Goal: Task Accomplishment & Management: Manage account settings

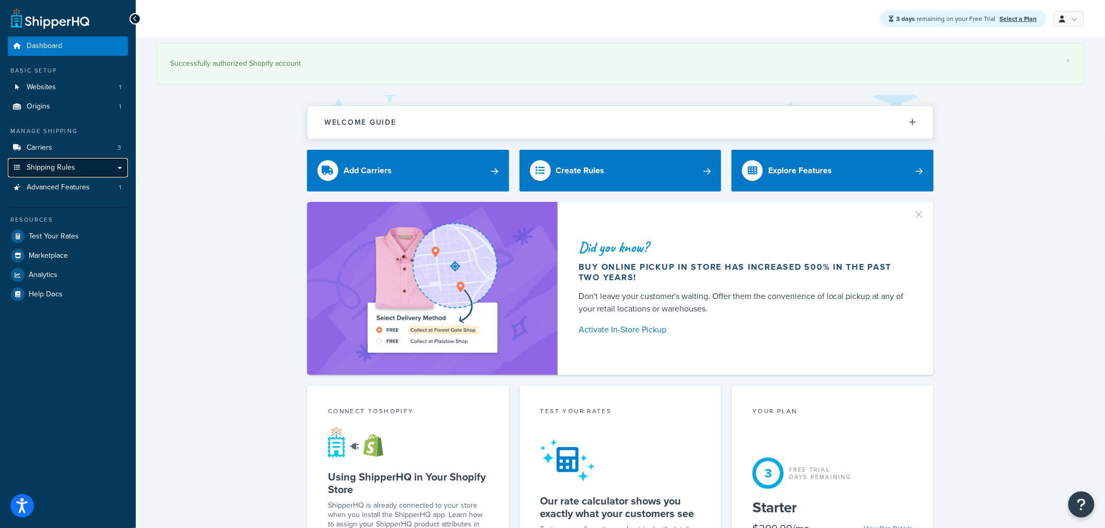
click at [124, 170] on link "Shipping Rules" at bounding box center [68, 167] width 120 height 19
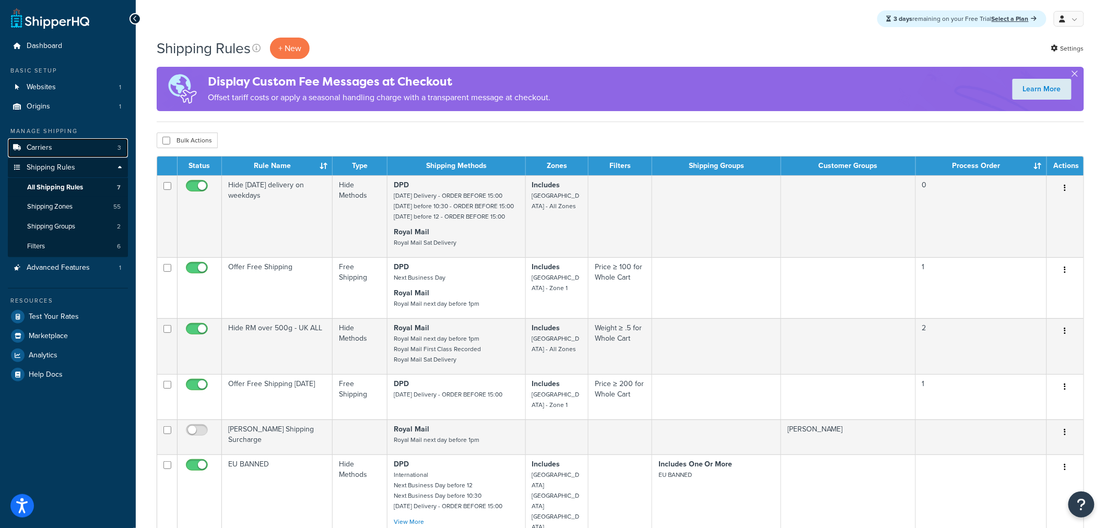
click at [68, 147] on link "Carriers 3" at bounding box center [68, 147] width 120 height 19
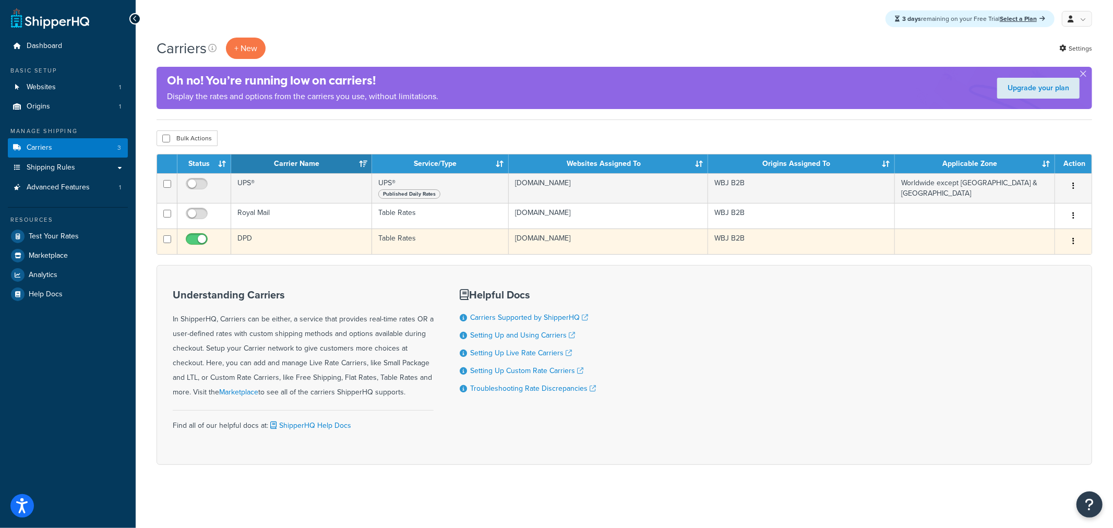
click at [252, 242] on td "DPD" at bounding box center [301, 242] width 141 height 26
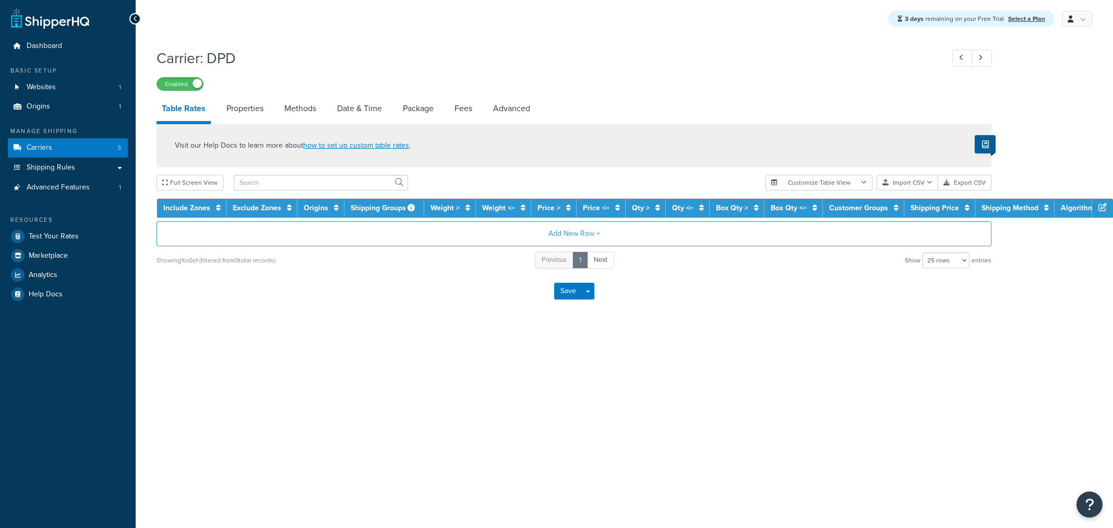
select select "25"
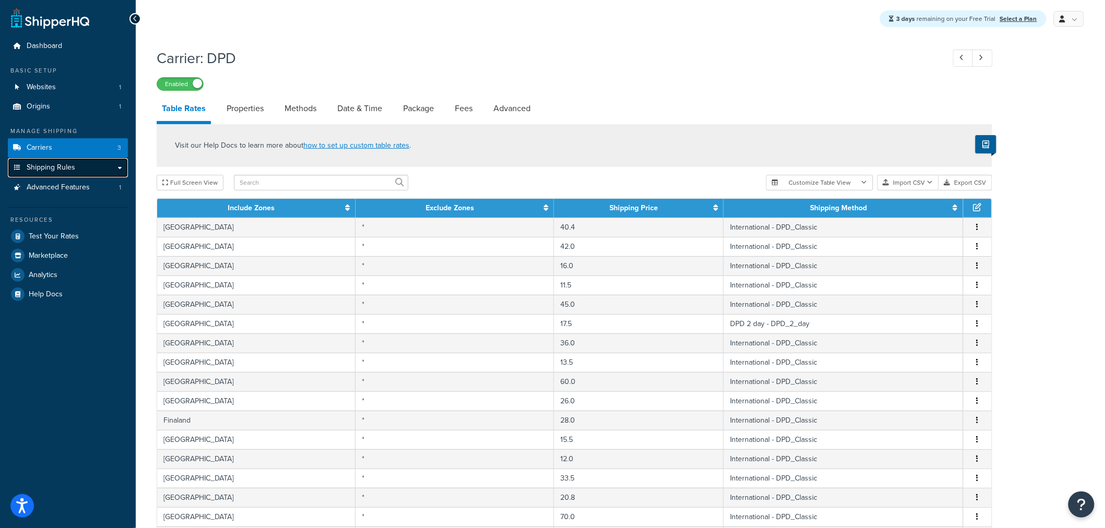
click at [118, 169] on link "Shipping Rules" at bounding box center [68, 167] width 120 height 19
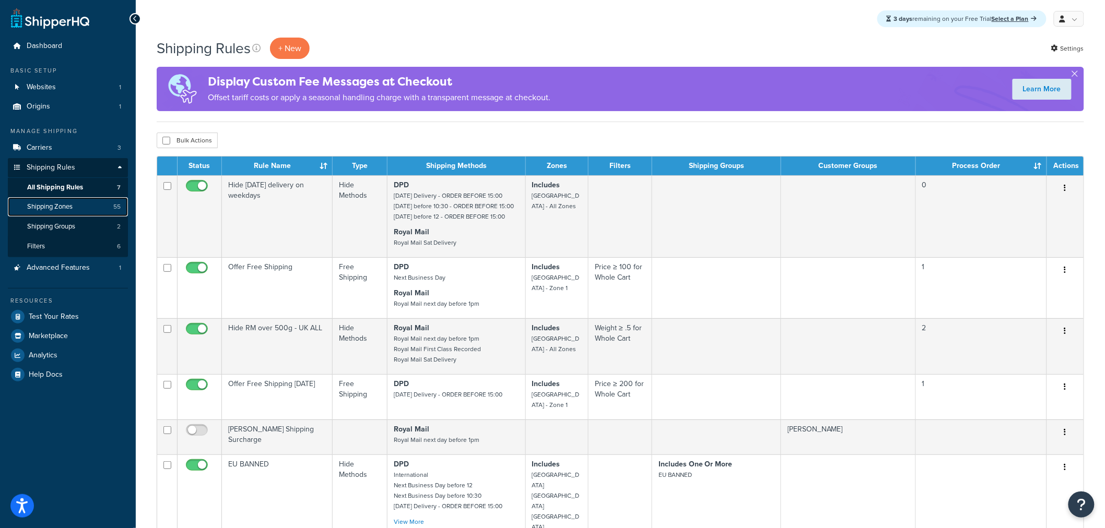
click at [91, 207] on link "Shipping Zones 55" at bounding box center [68, 206] width 120 height 19
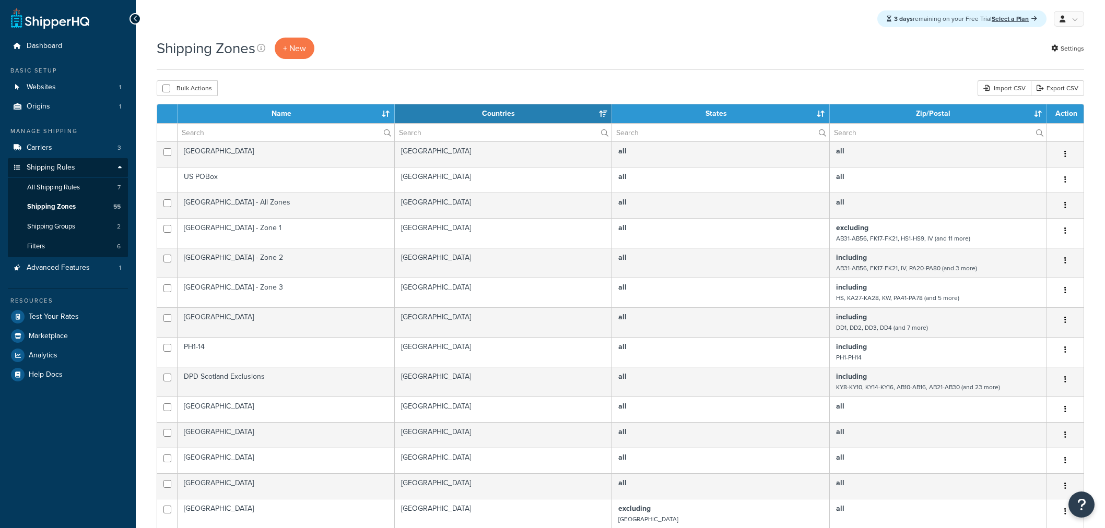
select select "15"
click at [296, 45] on span "+ New" at bounding box center [294, 48] width 23 height 12
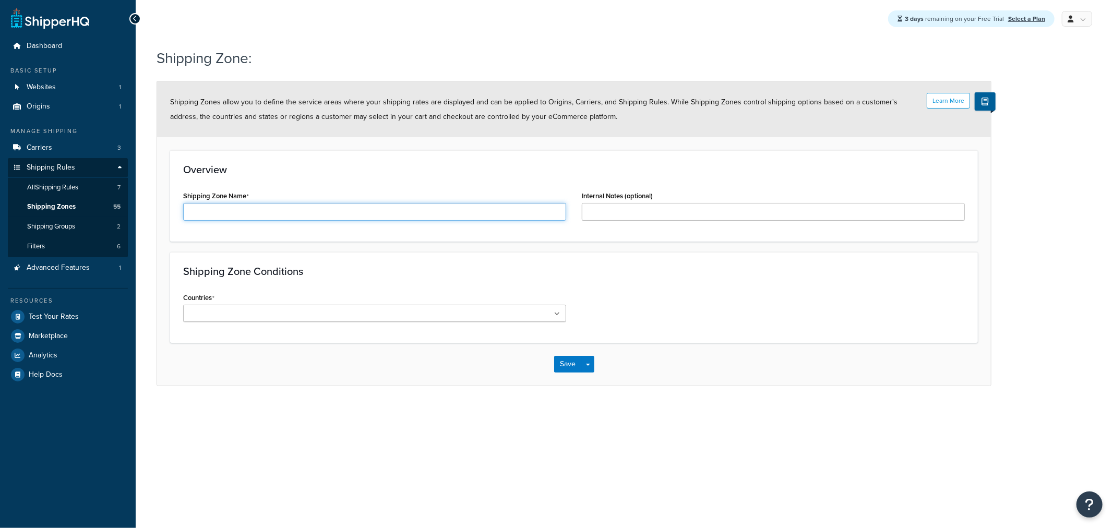
click at [304, 221] on input "Shipping Zone Name" at bounding box center [374, 212] width 383 height 18
type input "Isle of Man"
drag, startPoint x: 352, startPoint y: 299, endPoint x: 353, endPoint y: 315, distance: 16.2
click at [352, 304] on div "Countries All Countries ALL United States USA Afghanistan AFG Albania ALB Alger…" at bounding box center [374, 306] width 383 height 32
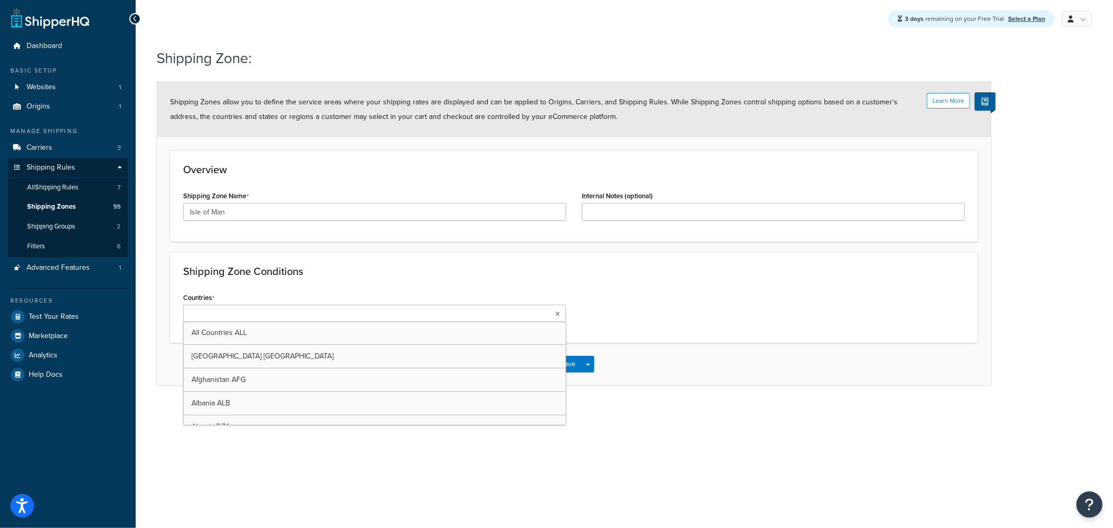
click at [353, 315] on ul at bounding box center [374, 313] width 383 height 17
type input "Isle"
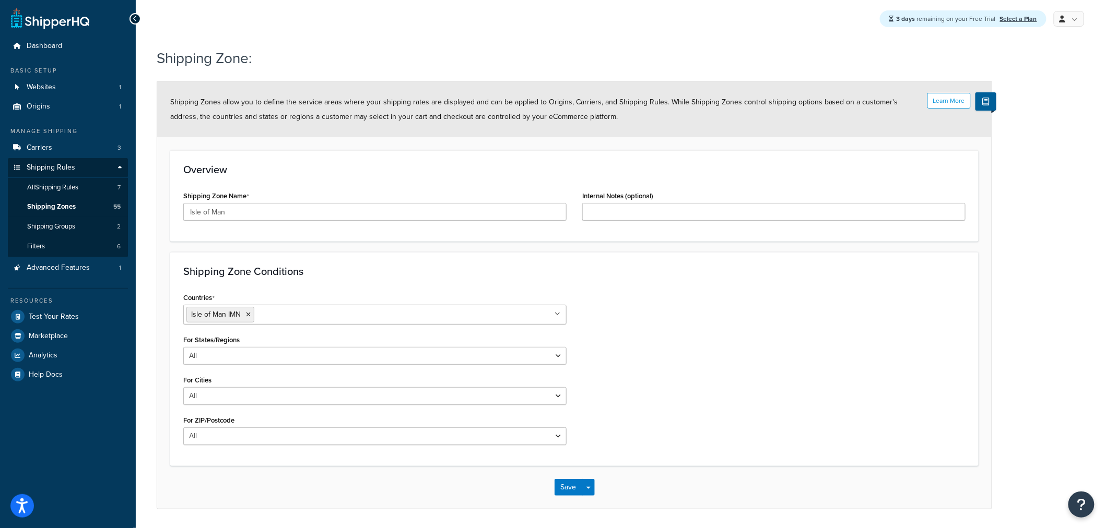
click at [674, 357] on div "Countries Isle of Man IMN All Countries ALL United States USA Afghanistan AFG A…" at bounding box center [574, 371] width 798 height 163
click at [580, 484] on button "Save" at bounding box center [568, 487] width 28 height 17
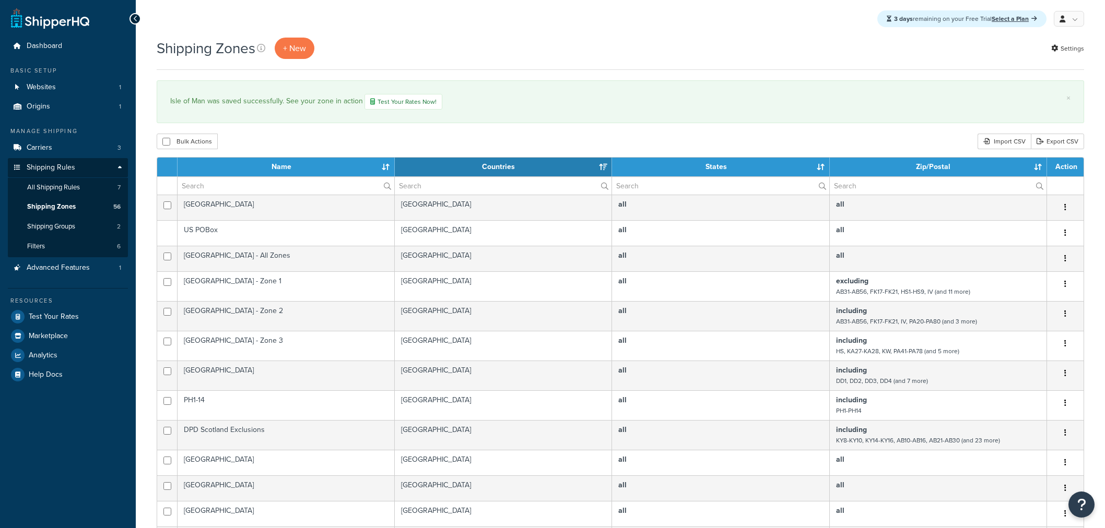
select select "15"
click at [64, 144] on link "Carriers 3" at bounding box center [68, 147] width 120 height 19
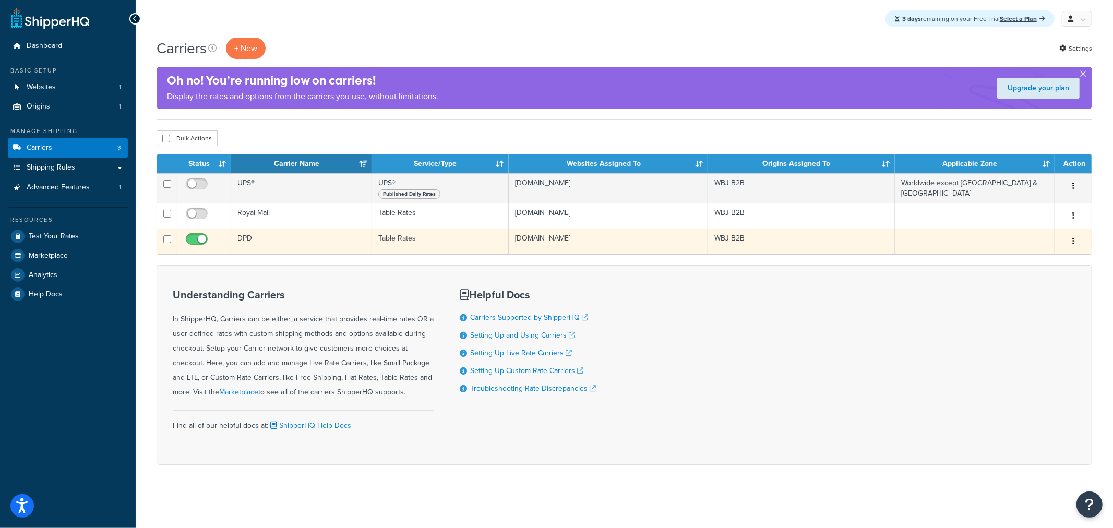
click at [307, 239] on td "DPD" at bounding box center [301, 242] width 141 height 26
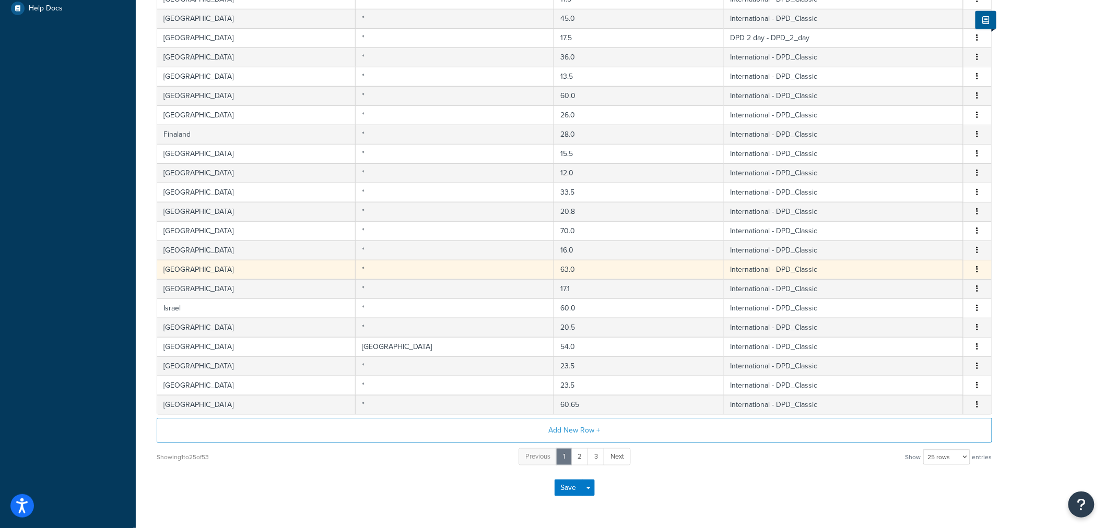
scroll to position [320, 0]
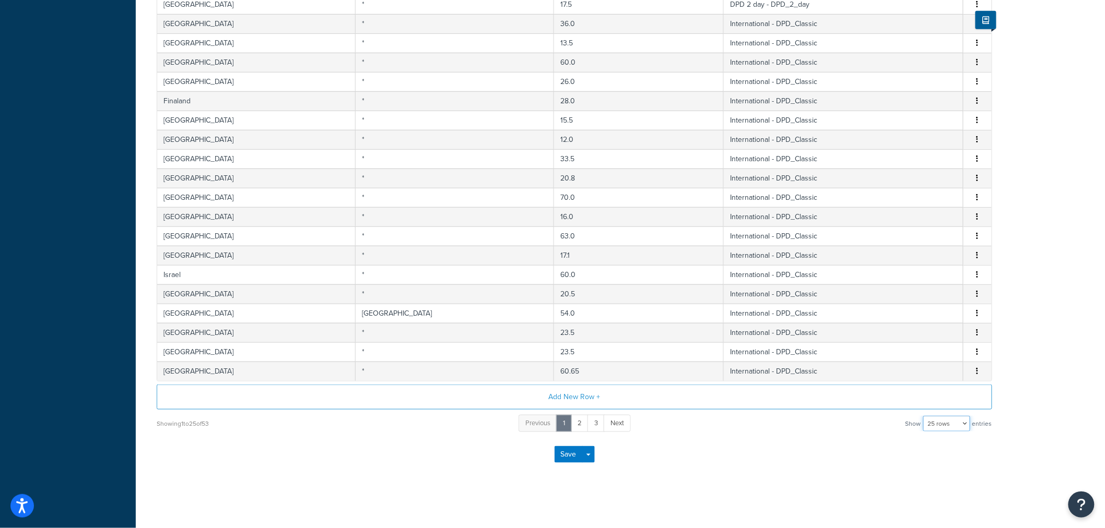
click at [927, 419] on select "10 rows 15 rows 25 rows 50 rows 100 rows 1000 rows" at bounding box center [946, 424] width 47 height 16
select select "1000"
click at [924, 416] on select "10 rows 15 rows 25 rows 50 rows 100 rows 1000 rows" at bounding box center [946, 424] width 47 height 16
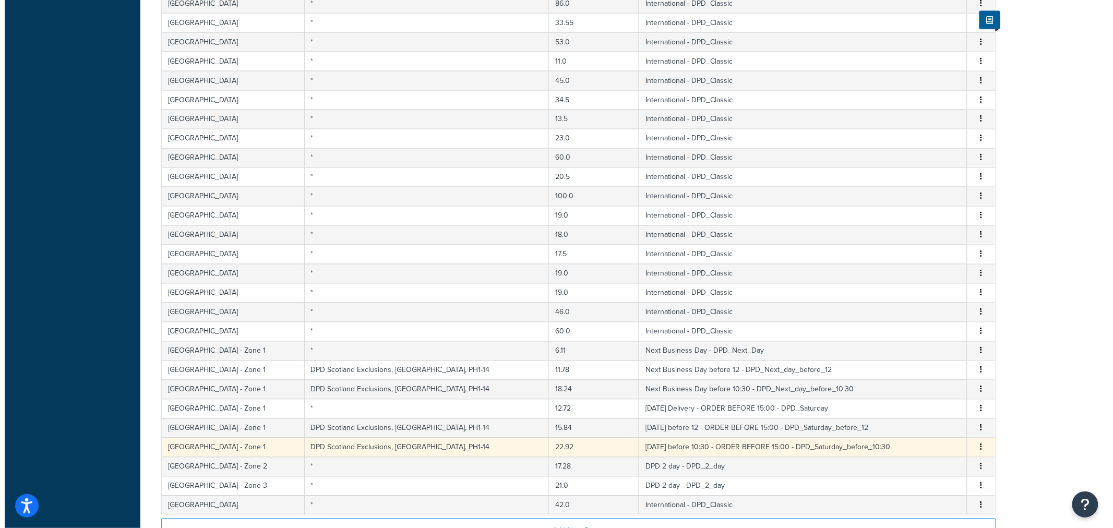
scroll to position [842, 0]
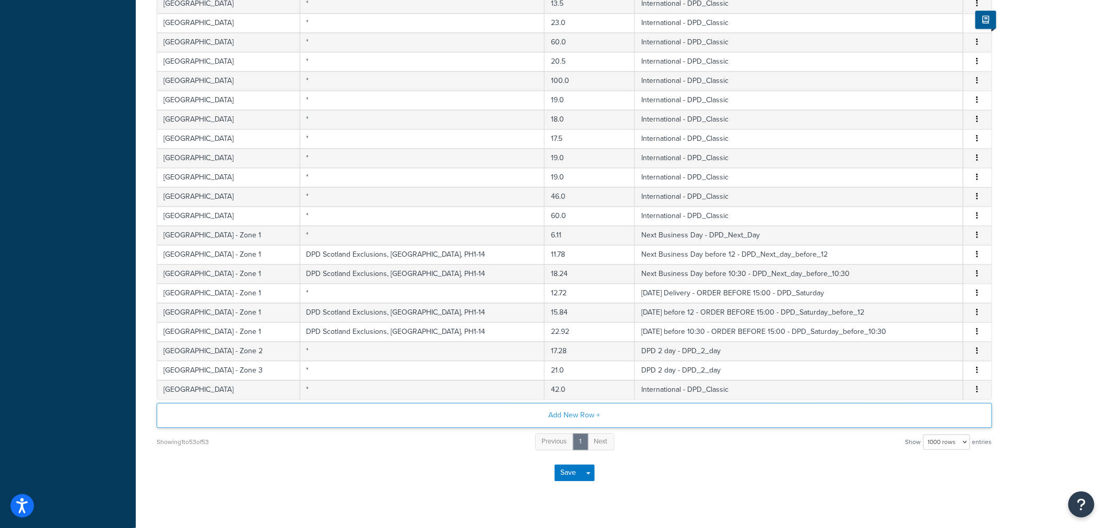
click at [588, 413] on button "Add New Row +" at bounding box center [574, 415] width 835 height 25
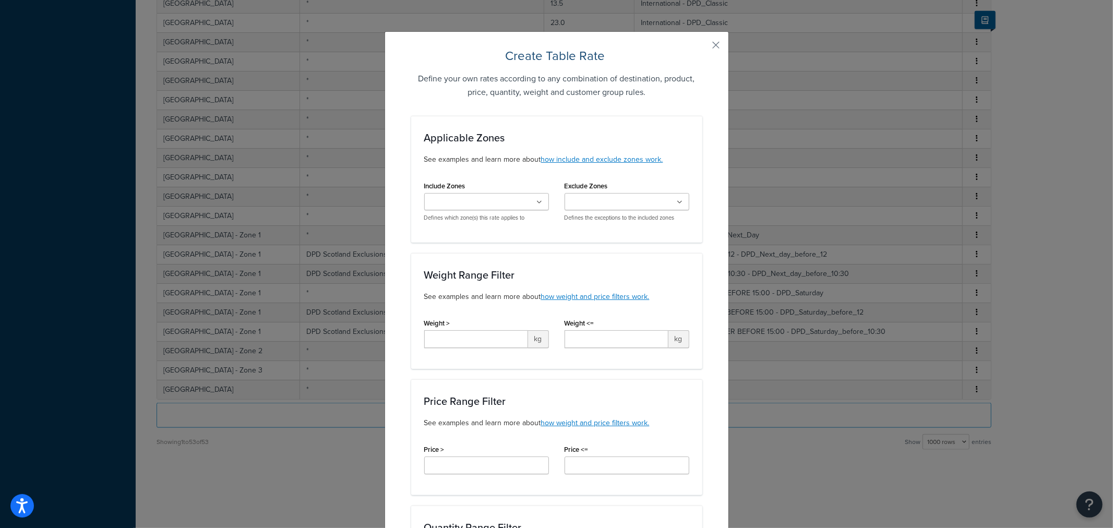
click at [478, 210] on ul at bounding box center [486, 201] width 125 height 17
type input "Isle"
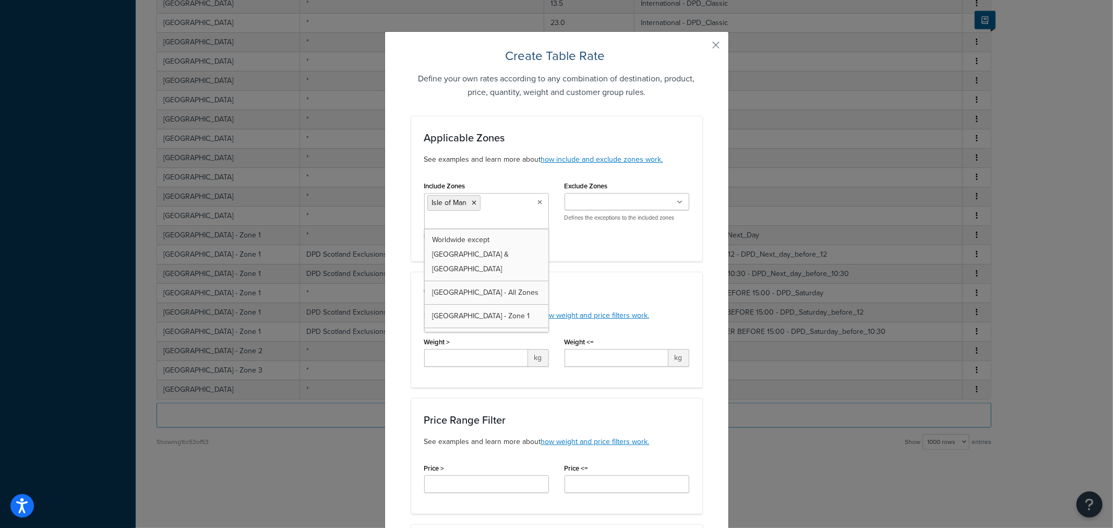
click at [593, 247] on div "Include Zones Isle of Man Worldwide except UK & QATAR United Kingdom - All Zone…" at bounding box center [557, 214] width 281 height 70
click at [483, 216] on input "Include Zones" at bounding box center [474, 221] width 92 height 11
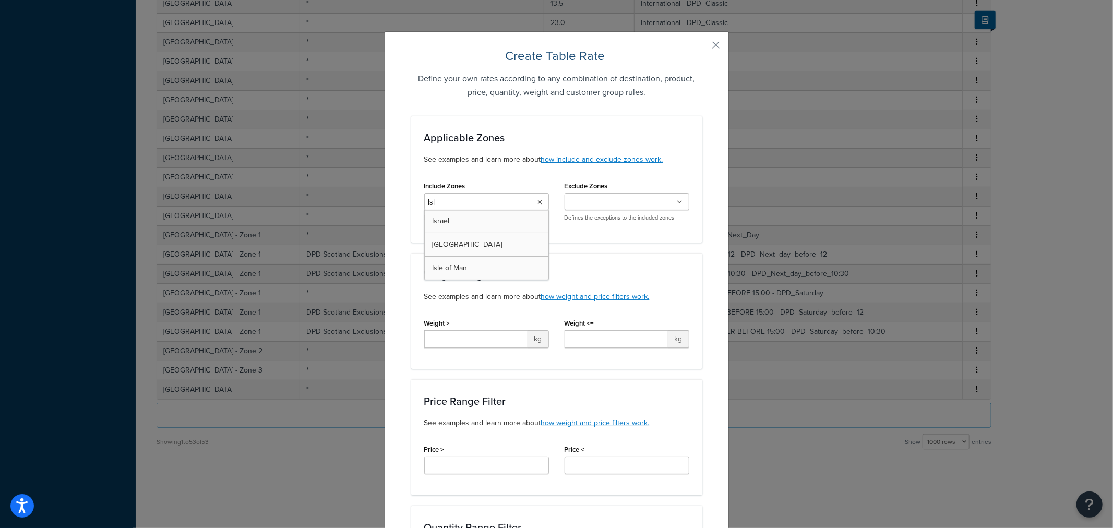
type input "Isle"
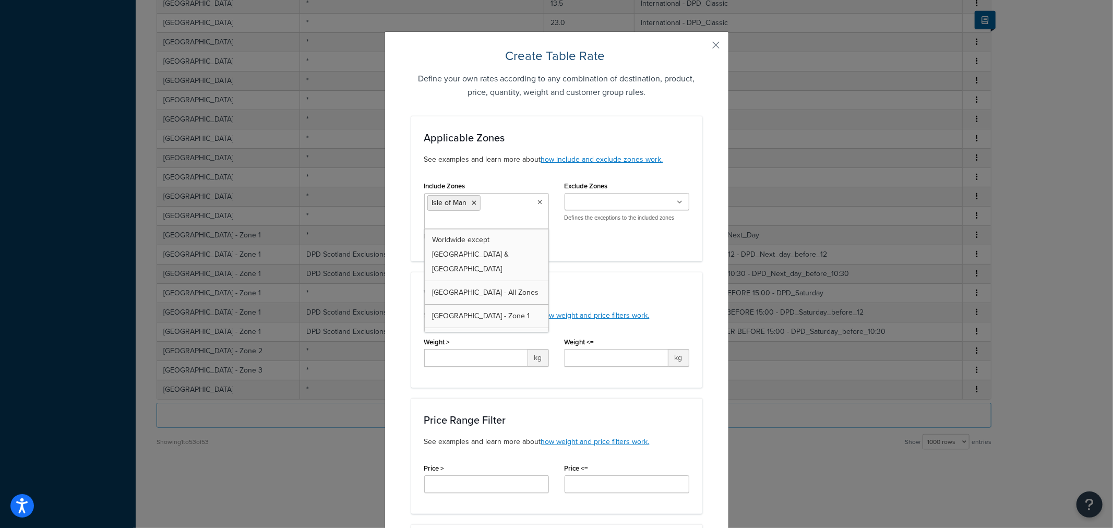
click at [587, 236] on div "Include Zones Isle of Man Worldwide except UK & QATAR United Kingdom - All Zone…" at bounding box center [557, 214] width 281 height 70
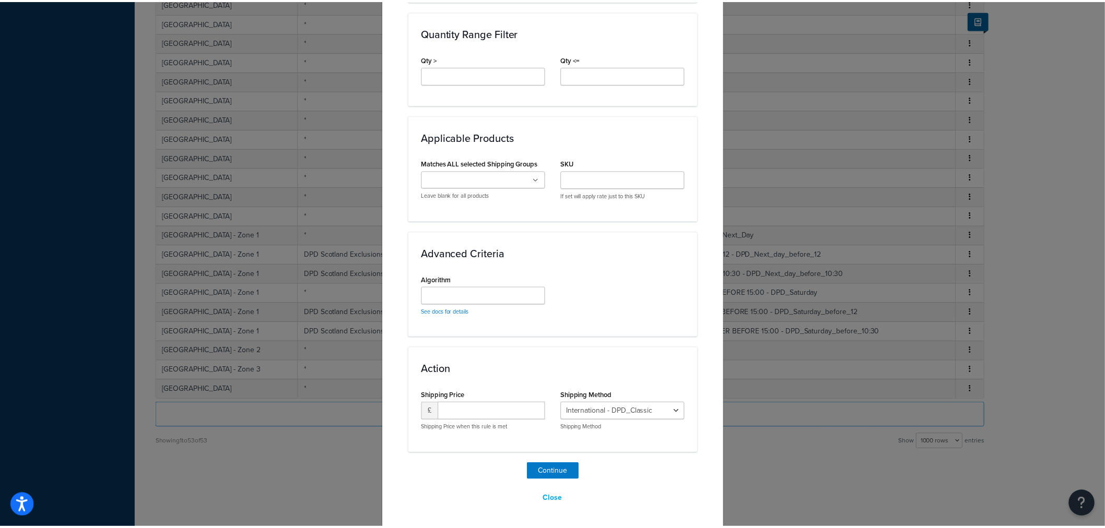
scroll to position [516, 0]
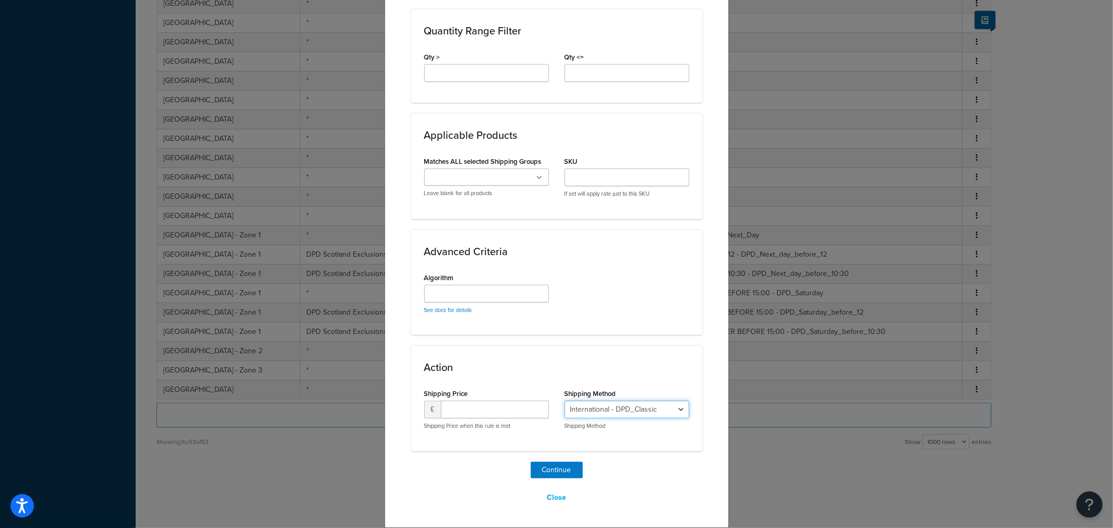
click at [598, 414] on select "International - DPD_Classic Next Business Day before 12 - DPD_Next_day_before_1…" at bounding box center [627, 410] width 125 height 18
select select "175560"
click at [565, 401] on select "International - DPD_Classic Next Business Day before 12 - DPD_Next_day_before_1…" at bounding box center [627, 410] width 125 height 18
click at [622, 466] on div "Continue Close" at bounding box center [556, 484] width 291 height 45
click at [554, 464] on button "Continue" at bounding box center [557, 470] width 52 height 17
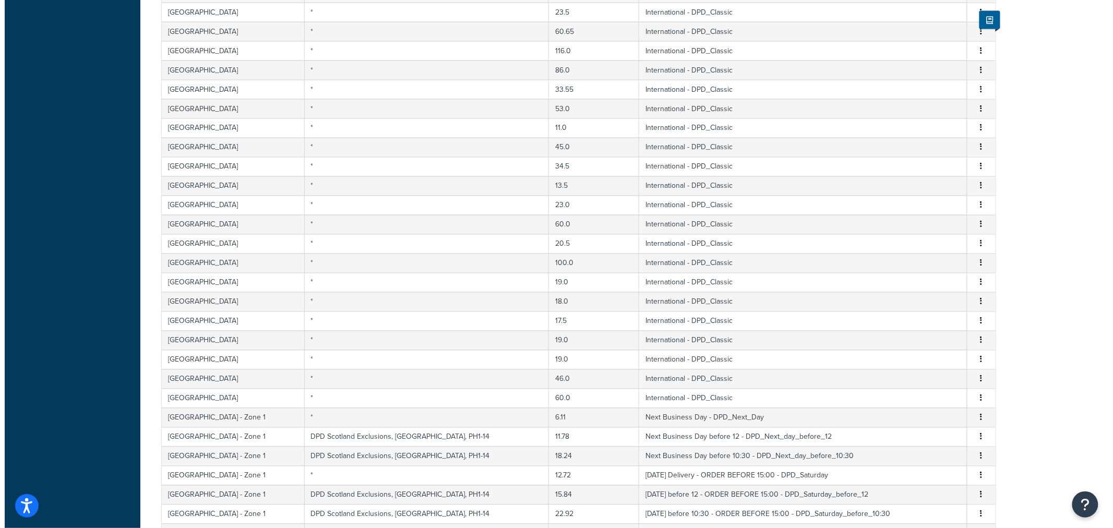
scroll to position [939, 0]
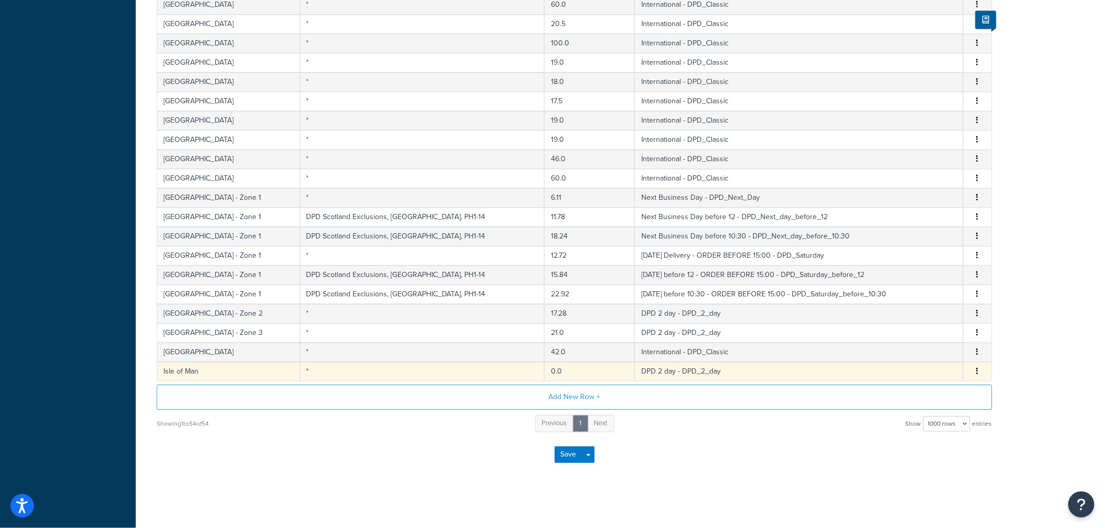
click at [567, 369] on td "0.0" at bounding box center [589, 371] width 90 height 19
select select "175560"
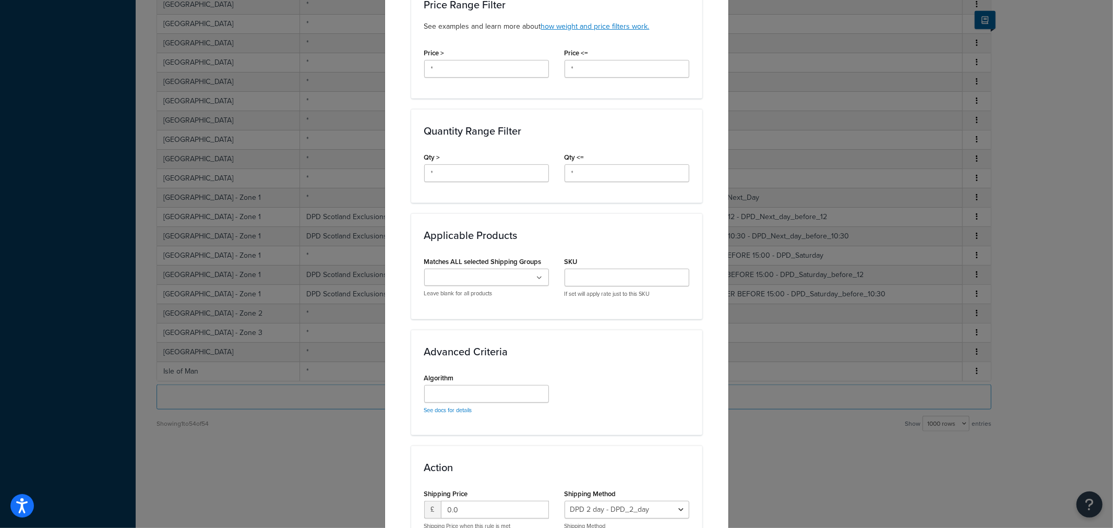
scroll to position [475, 0]
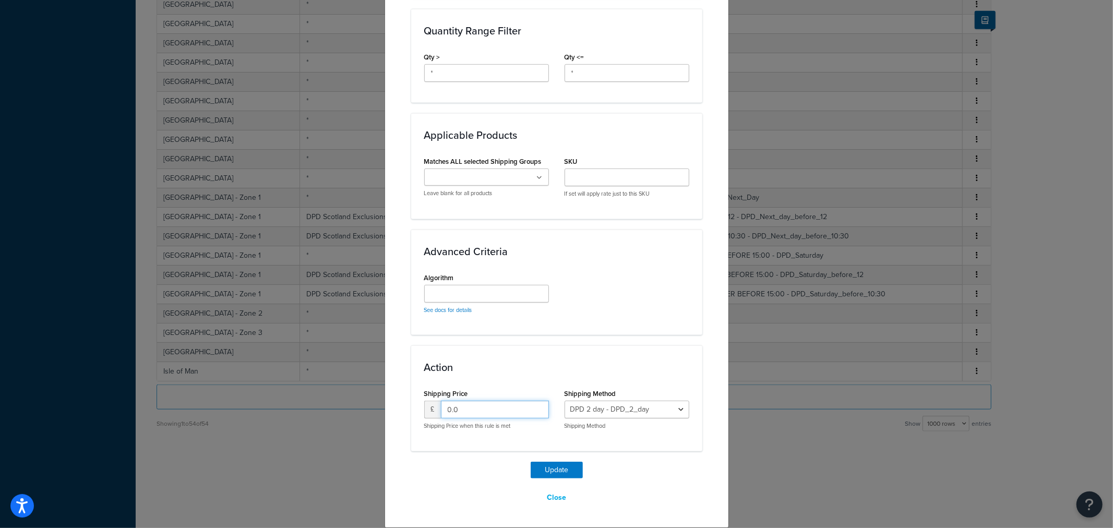
drag, startPoint x: 507, startPoint y: 404, endPoint x: 375, endPoint y: 418, distance: 132.8
click at [361, 411] on div "Update Table Rate Applicable Zones See examples and learn more about how includ…" at bounding box center [556, 264] width 1113 height 528
type input "21"
click at [444, 461] on div "Update Table Rate Applicable Zones See examples and learn more about how includ…" at bounding box center [556, 40] width 291 height 934
click at [548, 466] on button "Update" at bounding box center [557, 470] width 52 height 17
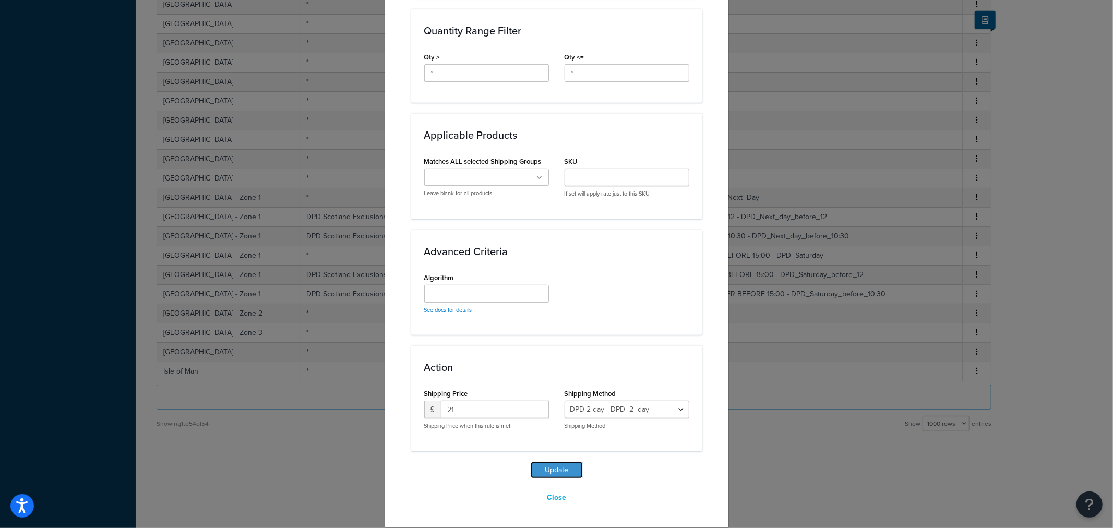
scroll to position [881, 0]
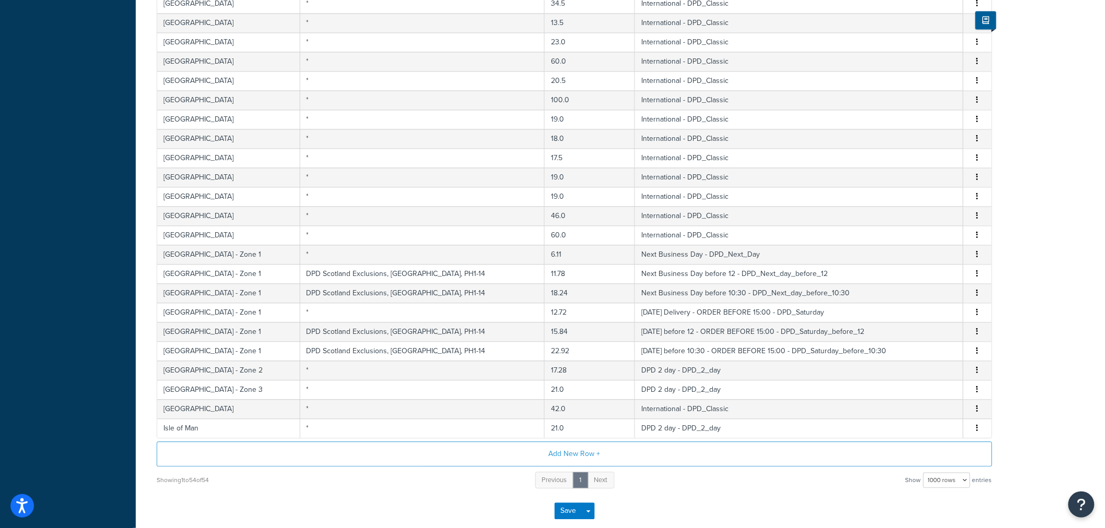
click at [742, 461] on div "Add New Row + Showing 1 to 54 of 54 Previous 1 Next Show 10 rows 15 rows 25 row…" at bounding box center [574, 466] width 835 height 49
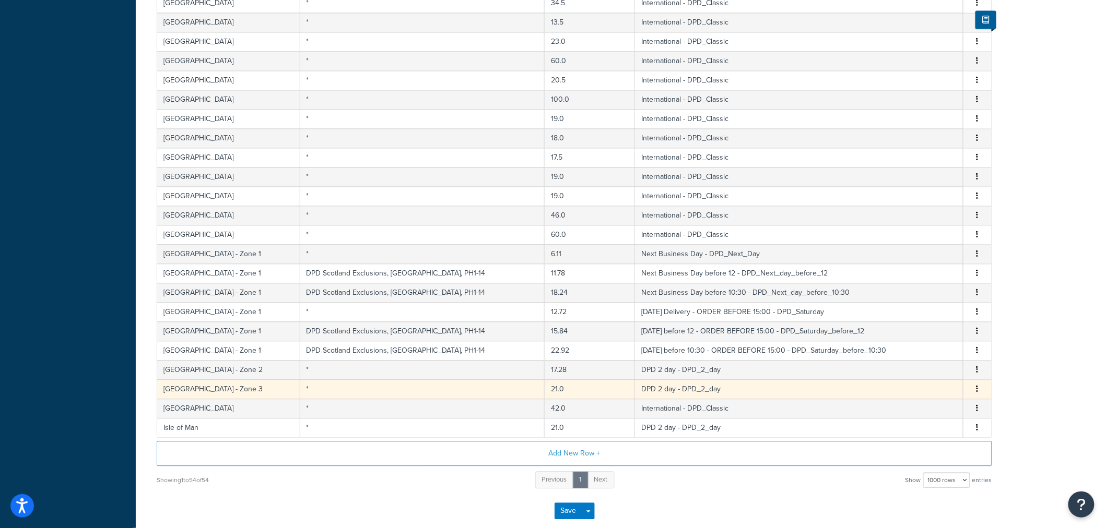
click at [258, 385] on td "[GEOGRAPHIC_DATA] - Zone 3" at bounding box center [228, 389] width 143 height 19
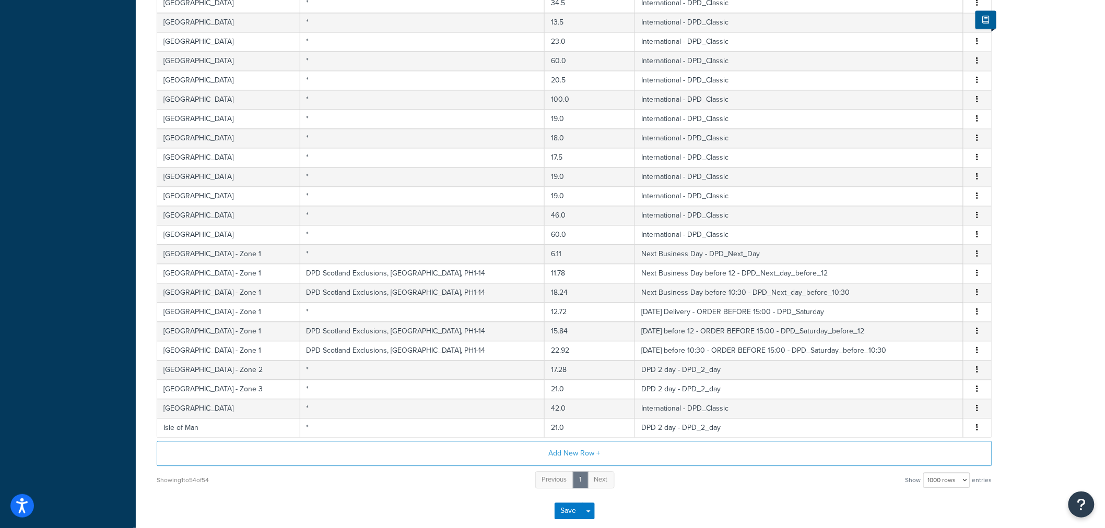
select select "175560"
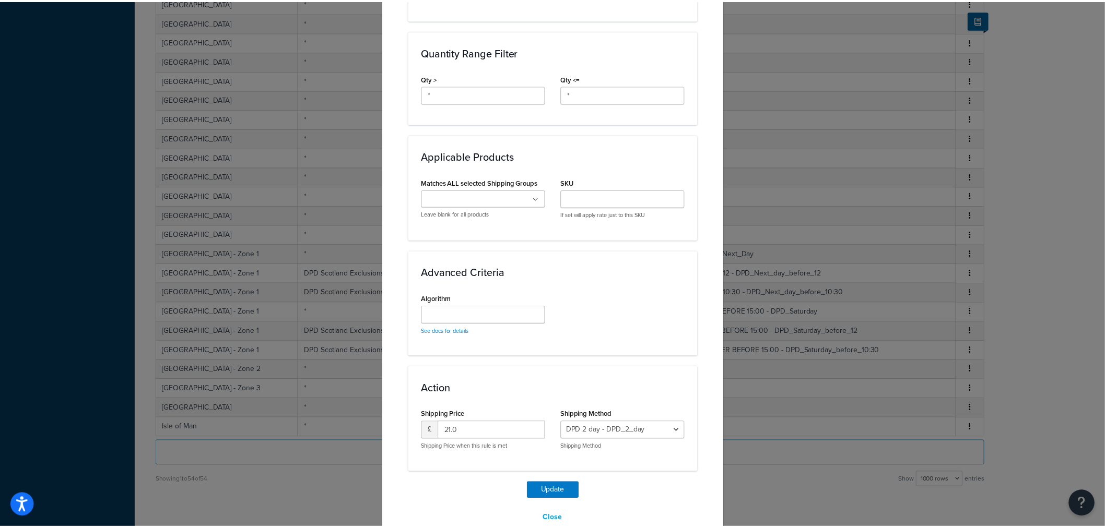
scroll to position [475, 0]
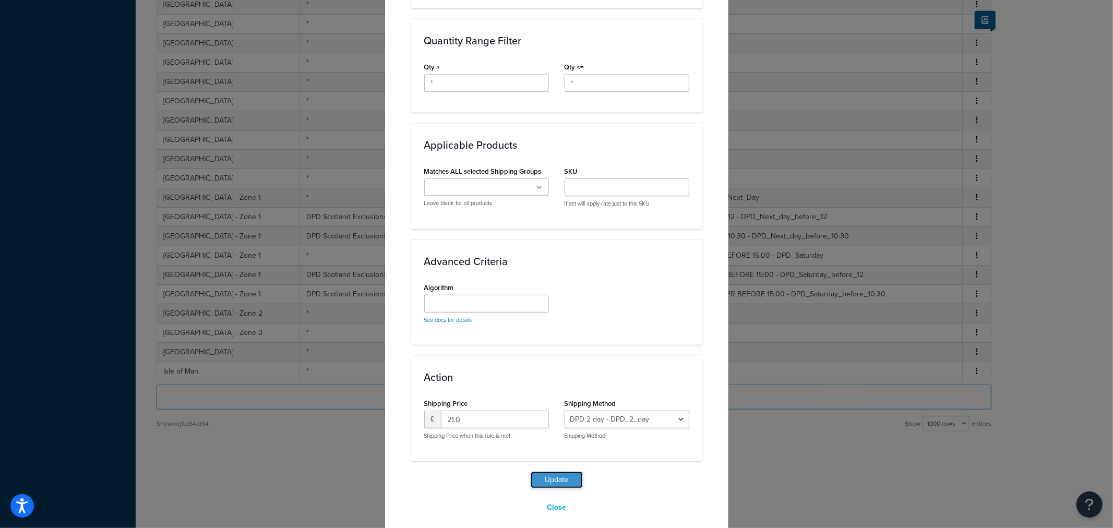
click at [559, 477] on button "Update" at bounding box center [557, 480] width 52 height 17
click at [765, 477] on div "Update Table Rate Applicable Zones See examples and learn more about how includ…" at bounding box center [556, 264] width 1113 height 528
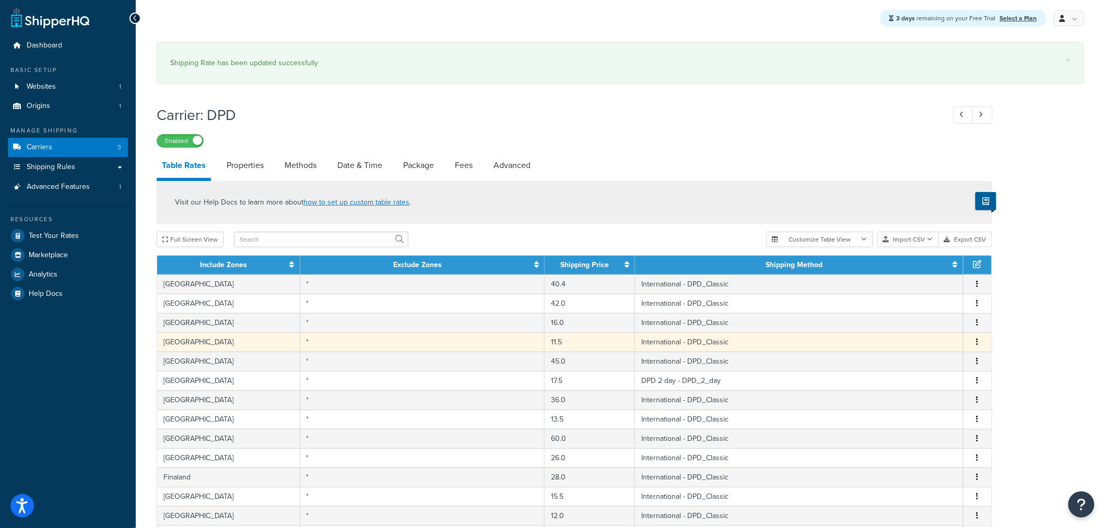
scroll to position [0, 0]
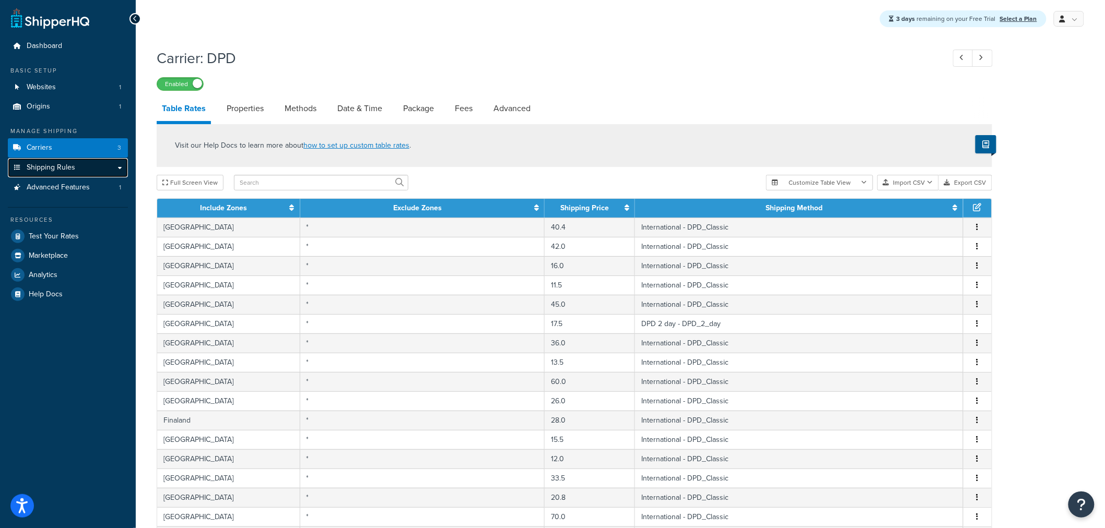
click at [93, 174] on link "Shipping Rules" at bounding box center [68, 167] width 120 height 19
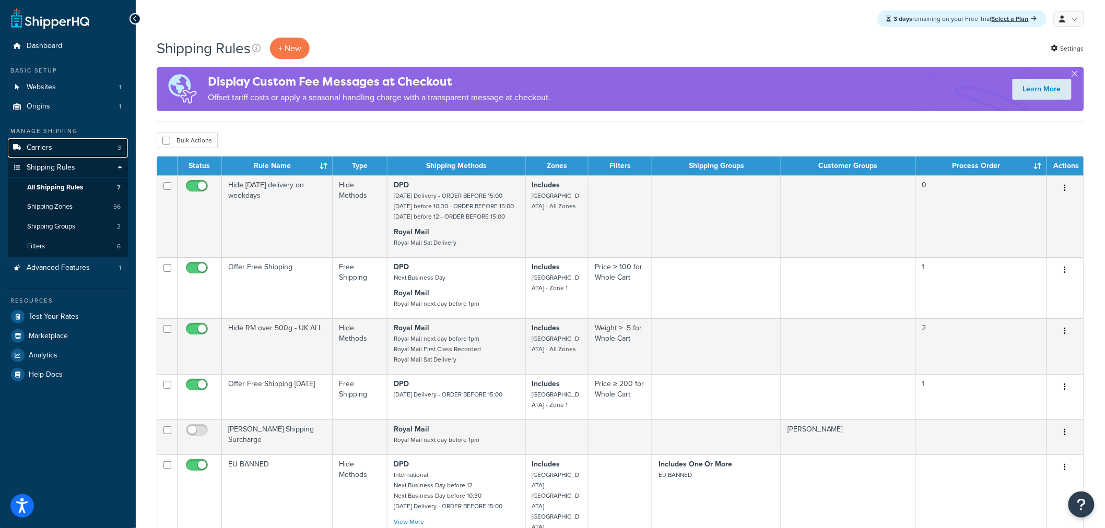
click at [65, 150] on link "Carriers 3" at bounding box center [68, 147] width 120 height 19
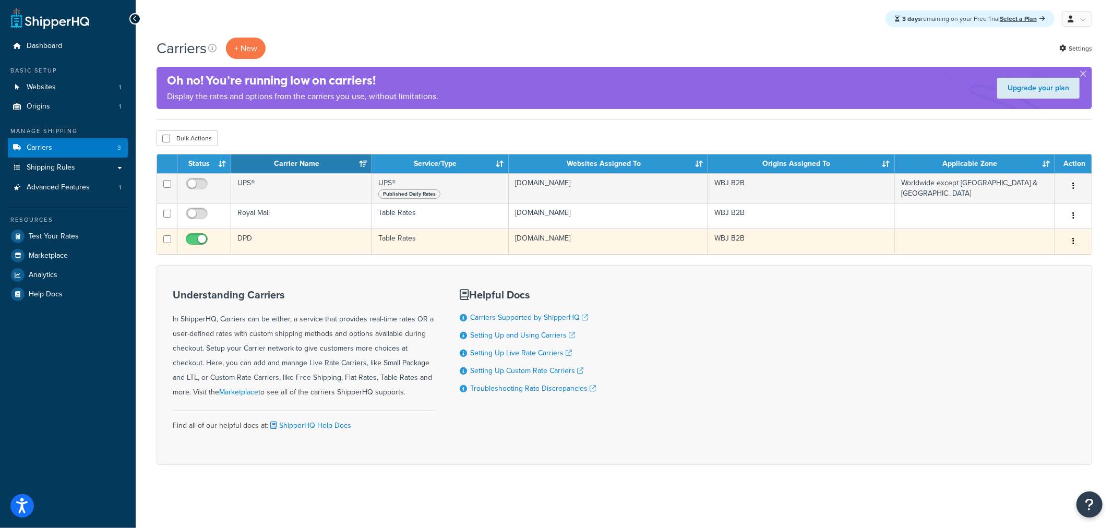
click at [1074, 246] on button "button" at bounding box center [1073, 241] width 15 height 17
click at [1052, 264] on link "Edit" at bounding box center [1031, 262] width 82 height 21
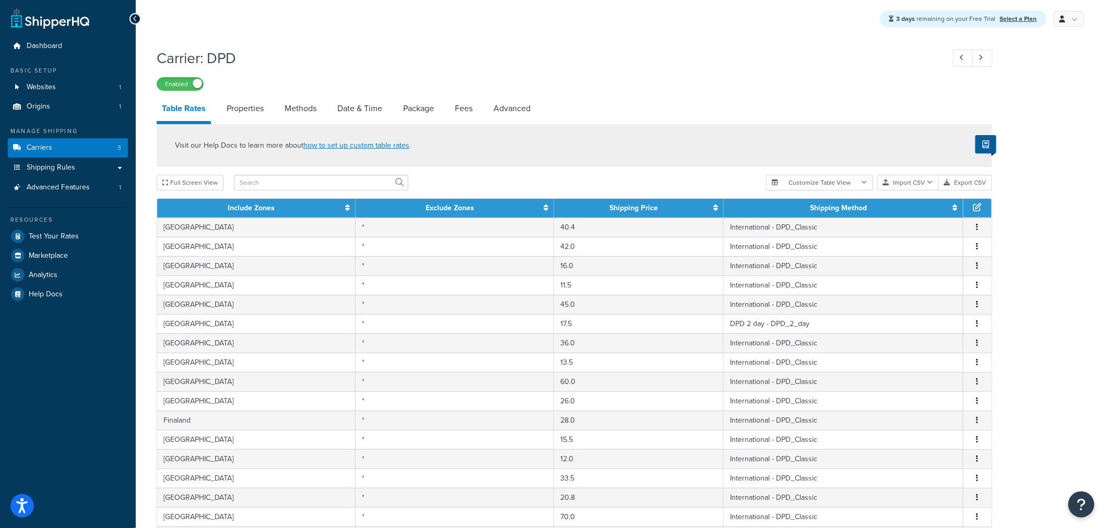
scroll to position [320, 0]
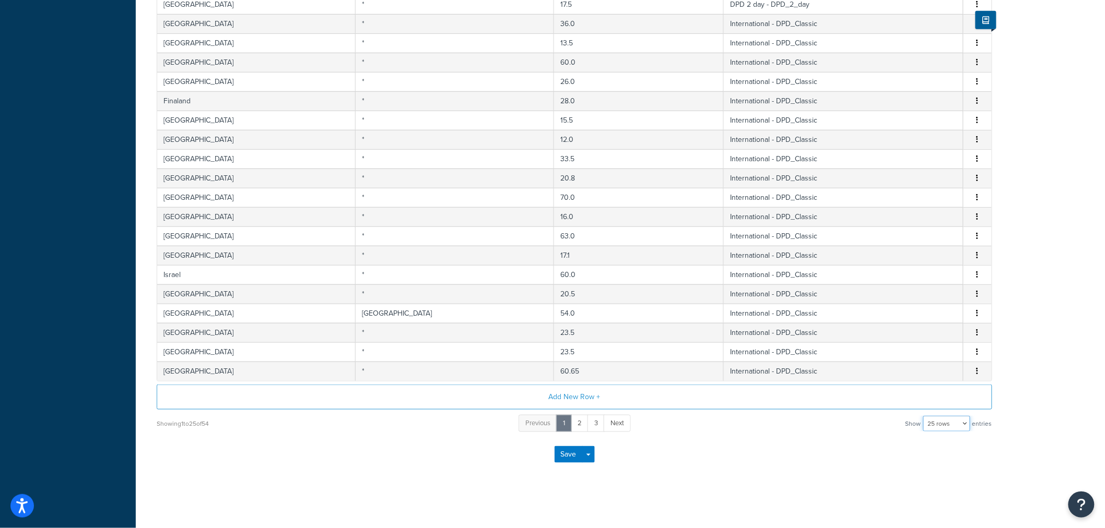
click at [953, 425] on select "10 rows 15 rows 25 rows 50 rows 100 rows 1000 rows" at bounding box center [946, 424] width 47 height 16
drag, startPoint x: 944, startPoint y: 419, endPoint x: 950, endPoint y: 430, distance: 13.1
click at [944, 419] on select "10 rows 15 rows 25 rows 50 rows 100 rows 1000 rows" at bounding box center [946, 424] width 47 height 16
select select "1000"
click at [924, 416] on select "10 rows 15 rows 25 rows 50 rows 100 rows 1000 rows" at bounding box center [946, 424] width 47 height 16
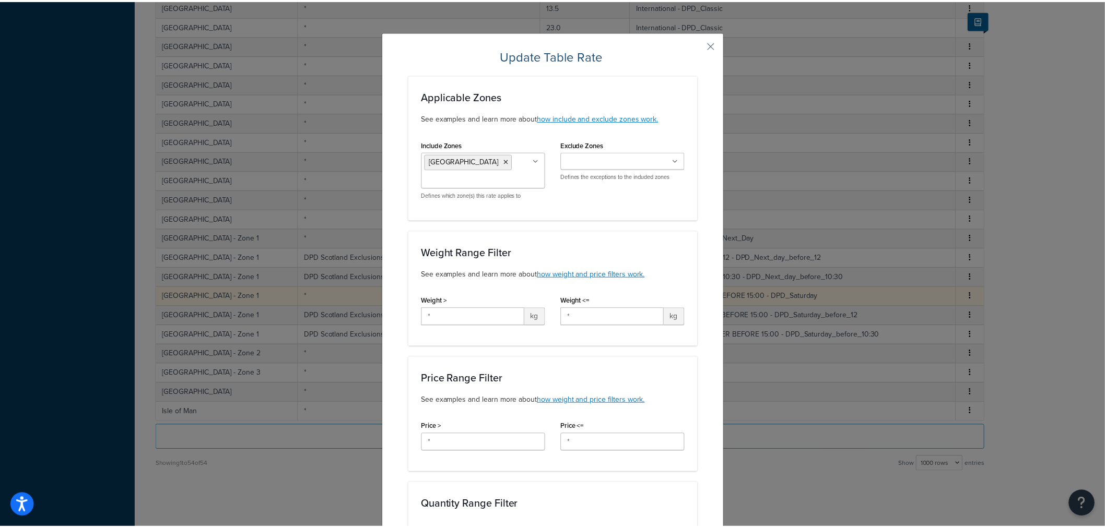
scroll to position [881, 0]
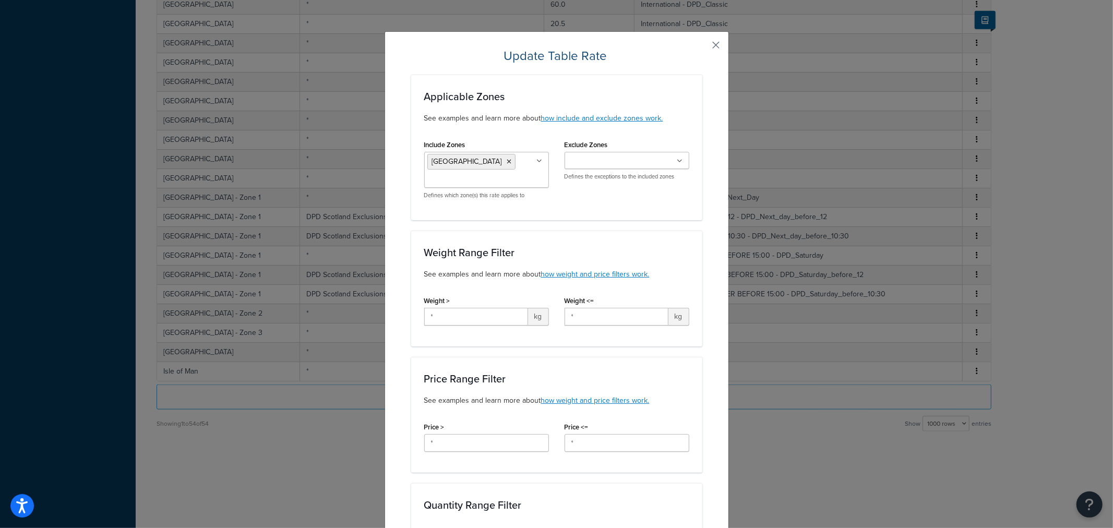
drag, startPoint x: 716, startPoint y: 44, endPoint x: 710, endPoint y: 45, distance: 5.8
click at [703, 48] on button "button" at bounding box center [701, 49] width 3 height 3
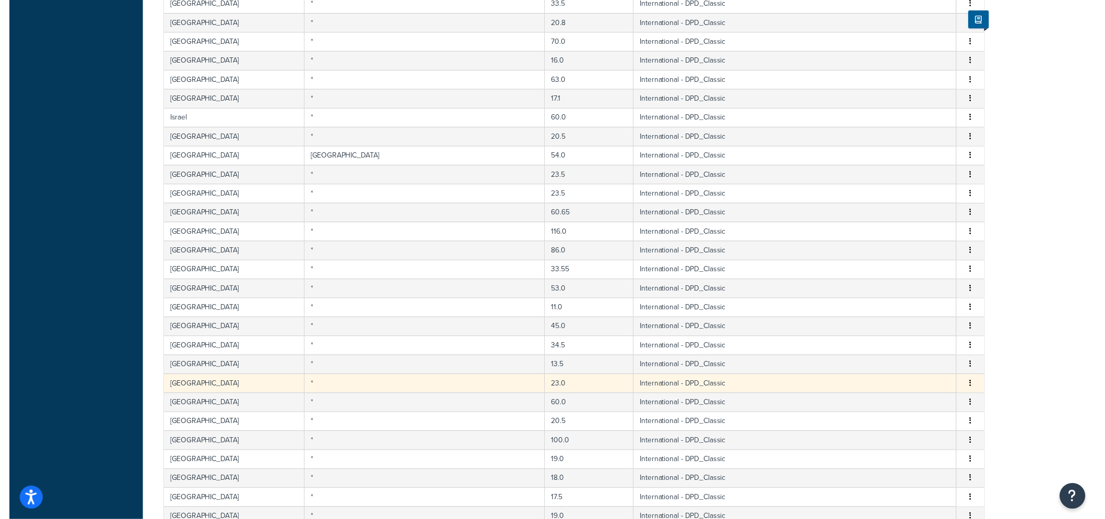
scroll to position [0, 0]
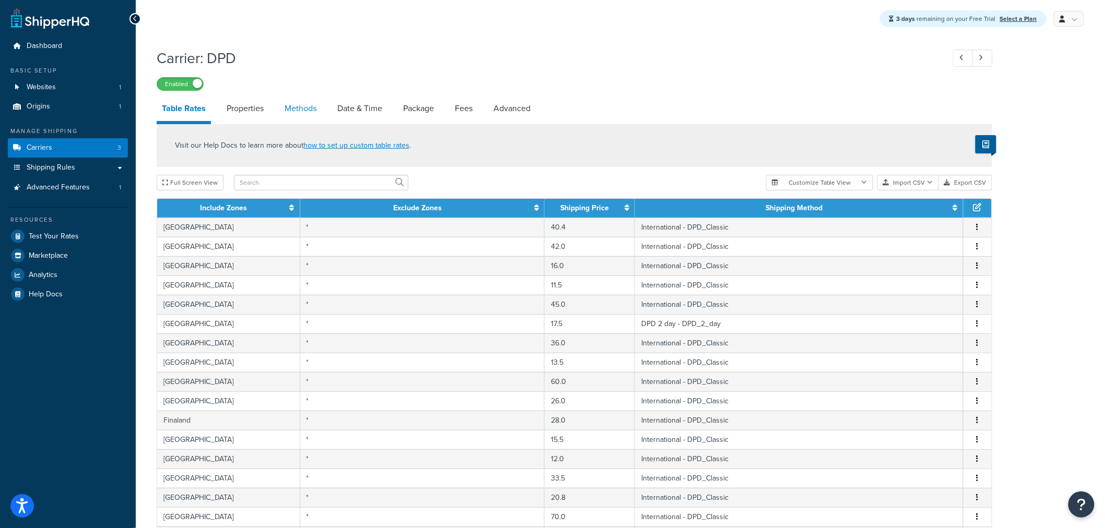
click at [304, 106] on link "Methods" at bounding box center [300, 108] width 42 height 25
select select "25"
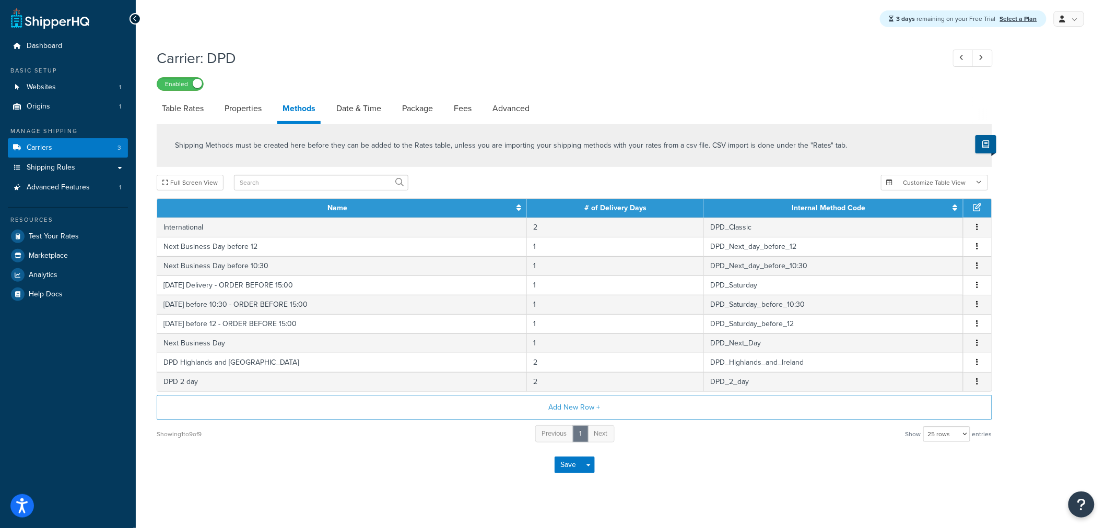
click at [413, 465] on div "Save Save Dropdown Save and Edit" at bounding box center [574, 465] width 835 height 43
click at [191, 108] on link "Table Rates" at bounding box center [183, 108] width 52 height 25
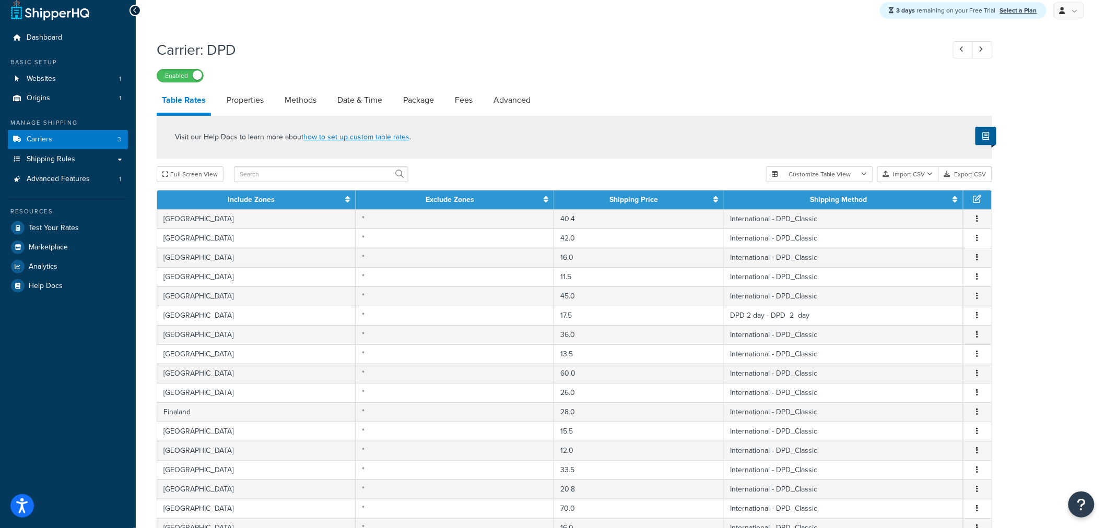
scroll to position [320, 0]
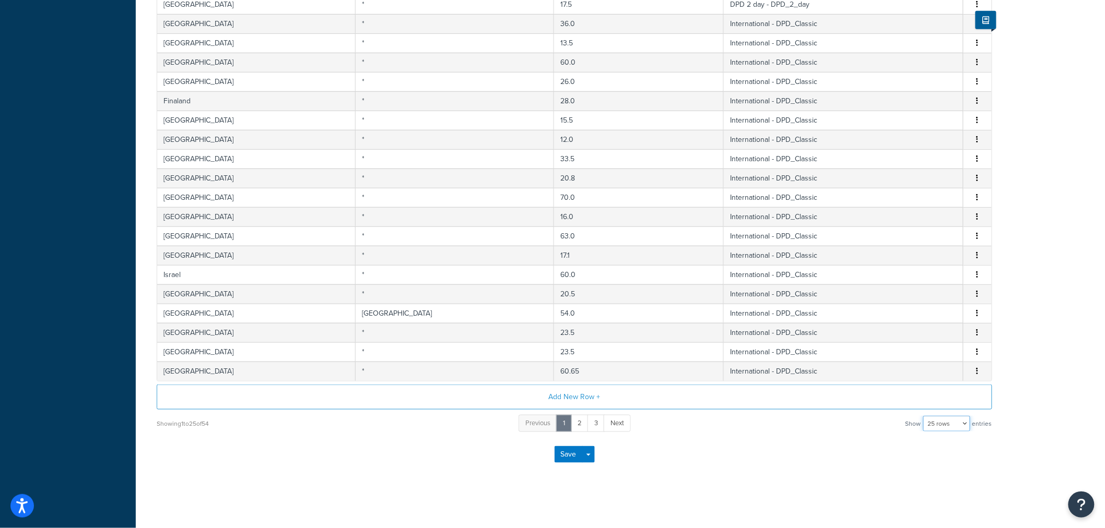
click at [962, 424] on select "10 rows 15 rows 25 rows 50 rows 100 rows 1000 rows" at bounding box center [946, 424] width 47 height 16
select select "1000"
click at [924, 416] on select "10 rows 15 rows 25 rows 50 rows 100 rows 1000 rows" at bounding box center [946, 424] width 47 height 16
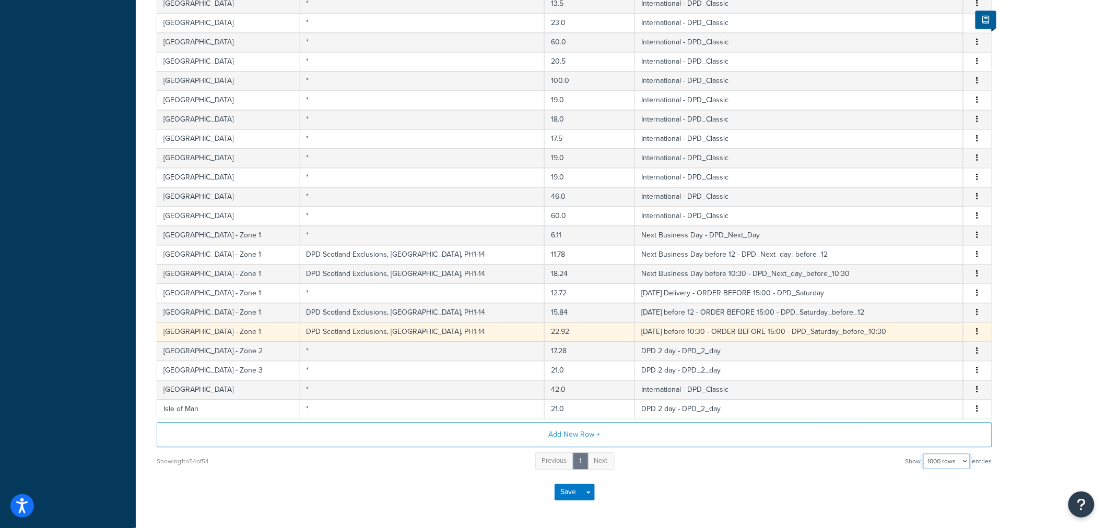
scroll to position [881, 0]
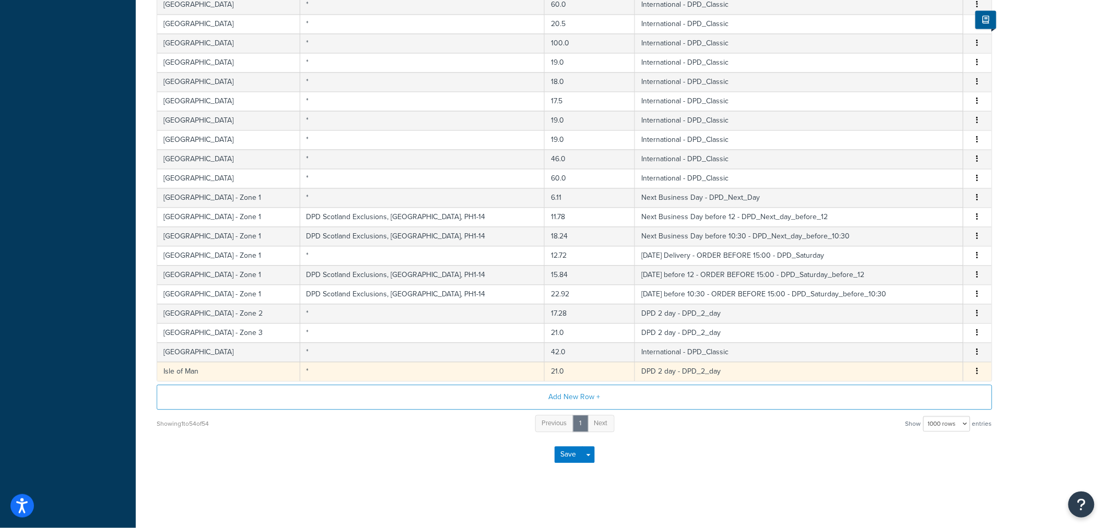
click at [239, 376] on td "Isle of Man" at bounding box center [228, 371] width 143 height 19
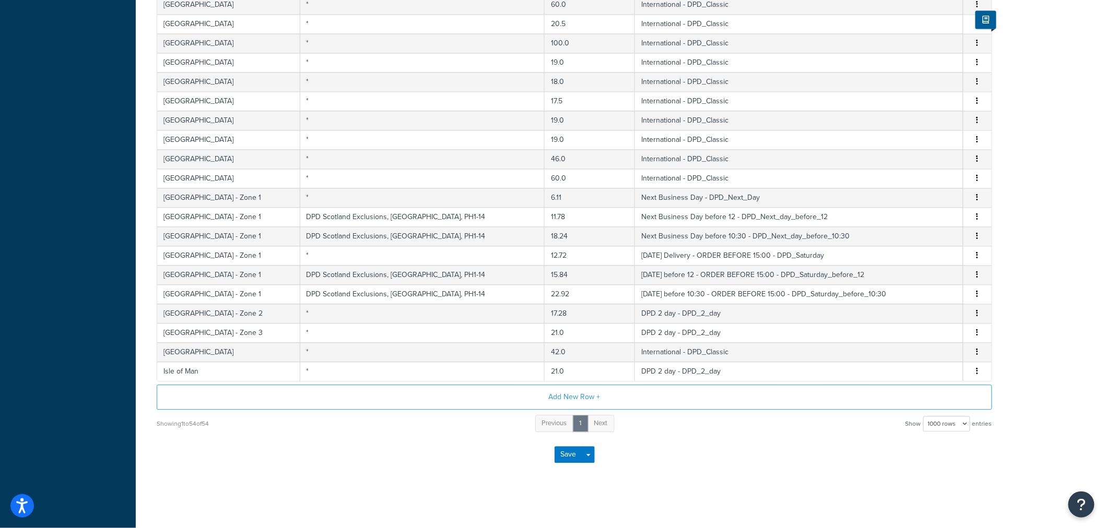
select select "175560"
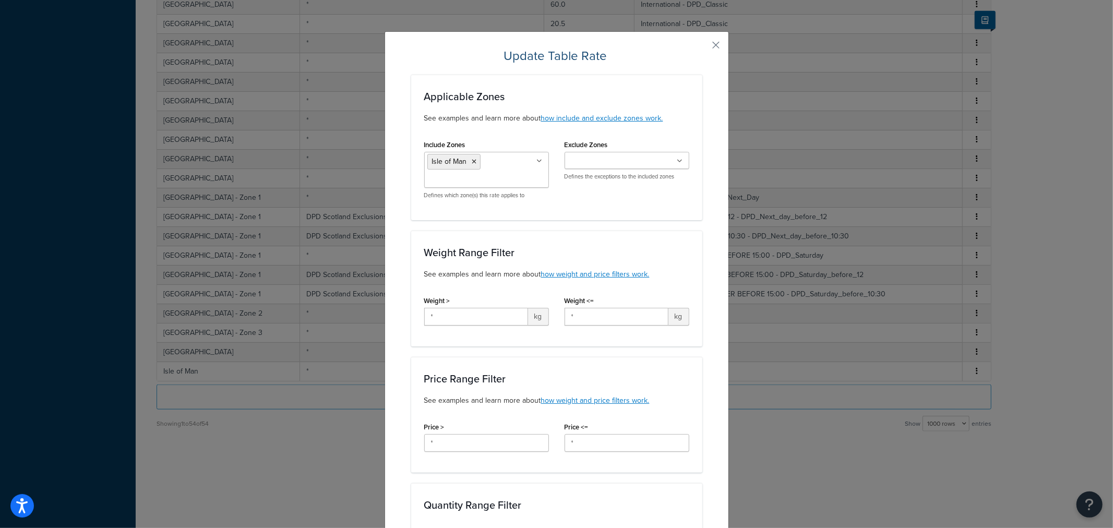
click at [486, 173] on ul "Isle of Man" at bounding box center [486, 170] width 125 height 36
click at [703, 48] on button "button" at bounding box center [701, 49] width 3 height 3
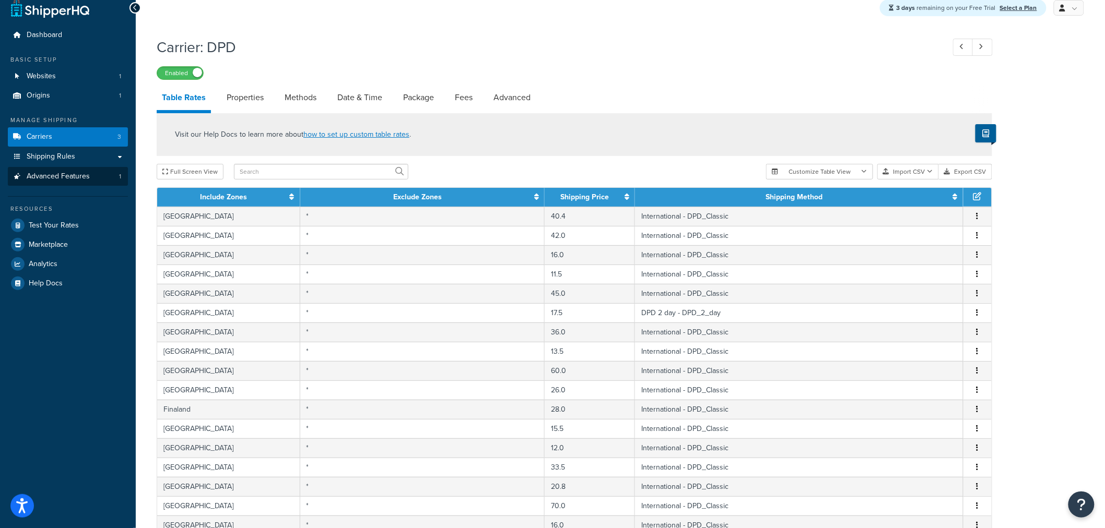
scroll to position [0, 0]
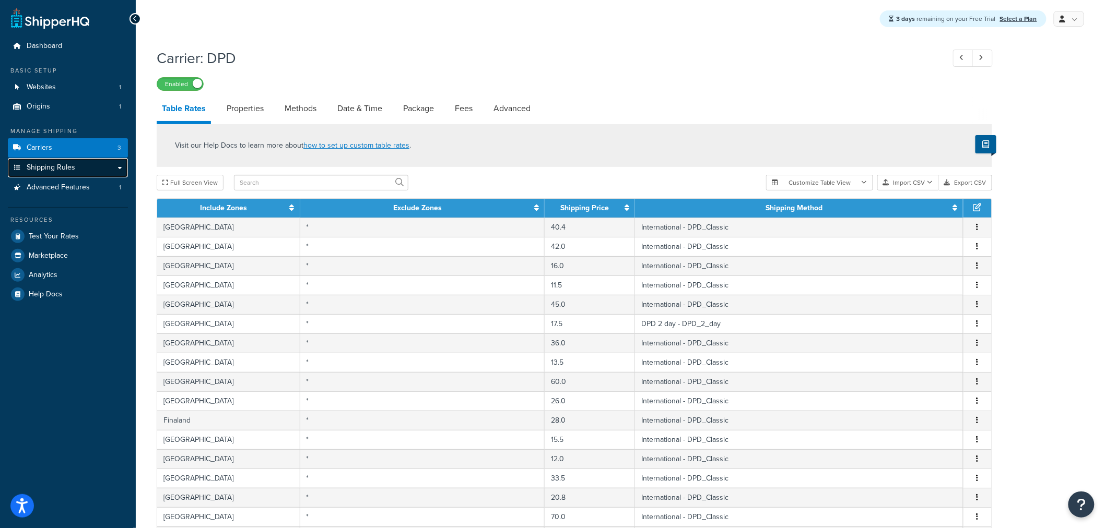
click at [116, 165] on link "Shipping Rules" at bounding box center [68, 167] width 120 height 19
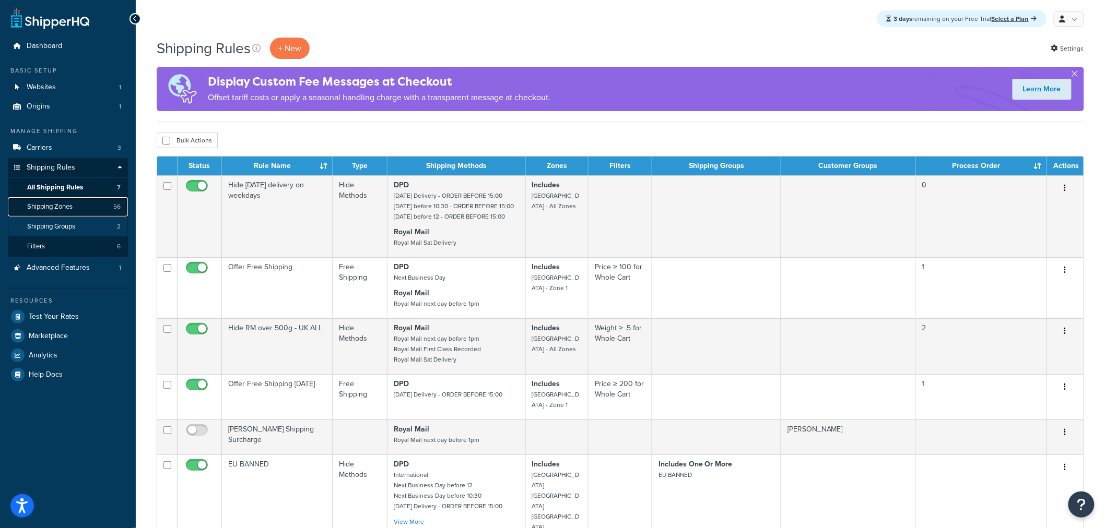
drag, startPoint x: 86, startPoint y: 199, endPoint x: 112, endPoint y: 220, distance: 33.8
click at [85, 200] on link "Shipping Zones 56" at bounding box center [68, 206] width 120 height 19
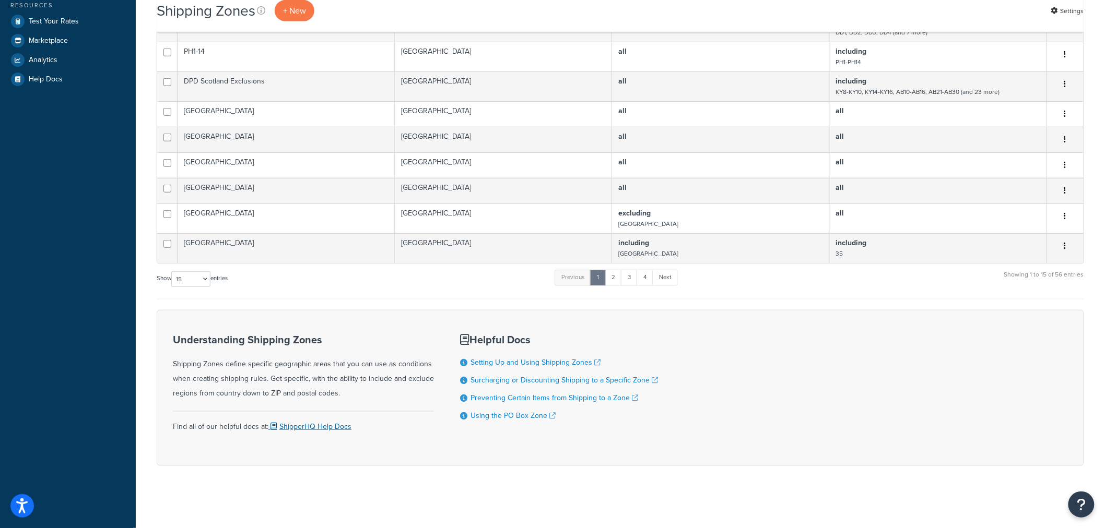
scroll to position [296, 0]
click at [206, 281] on select "10 15 25 50 100" at bounding box center [190, 279] width 39 height 16
select select "100"
click at [172, 287] on select "10 15 25 50 100" at bounding box center [190, 279] width 39 height 16
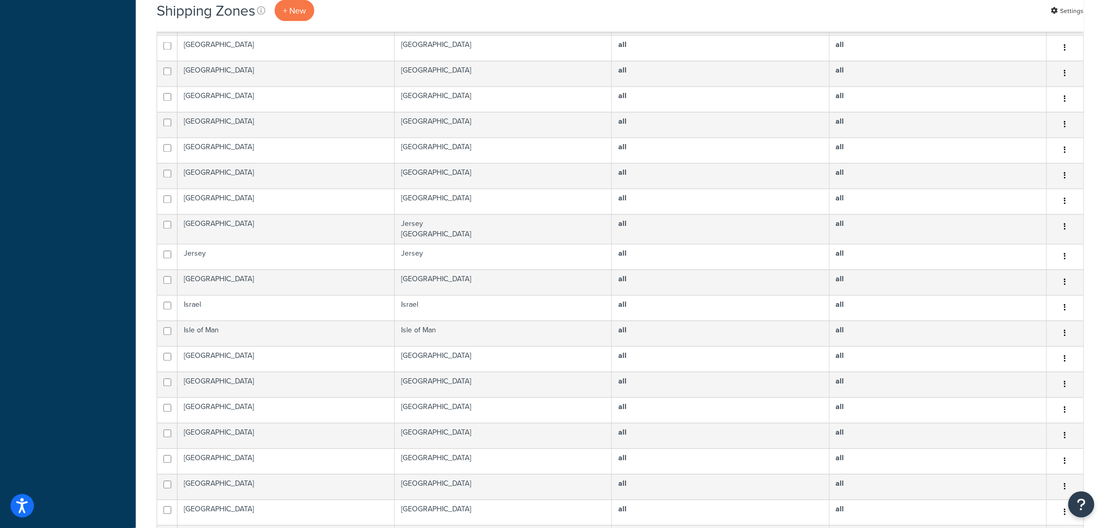
scroll to position [752, 0]
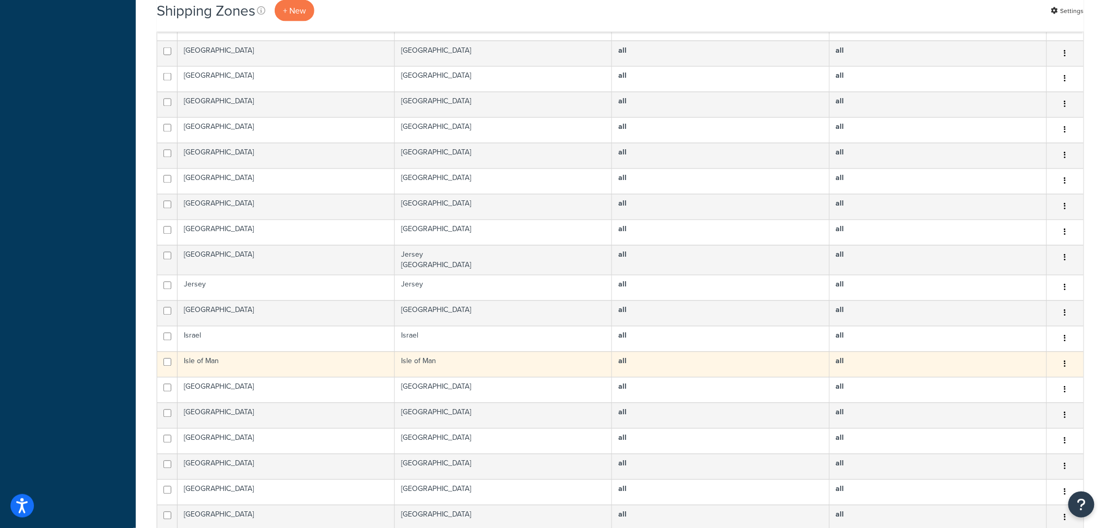
click at [231, 362] on td "Isle of Man" at bounding box center [285, 365] width 217 height 26
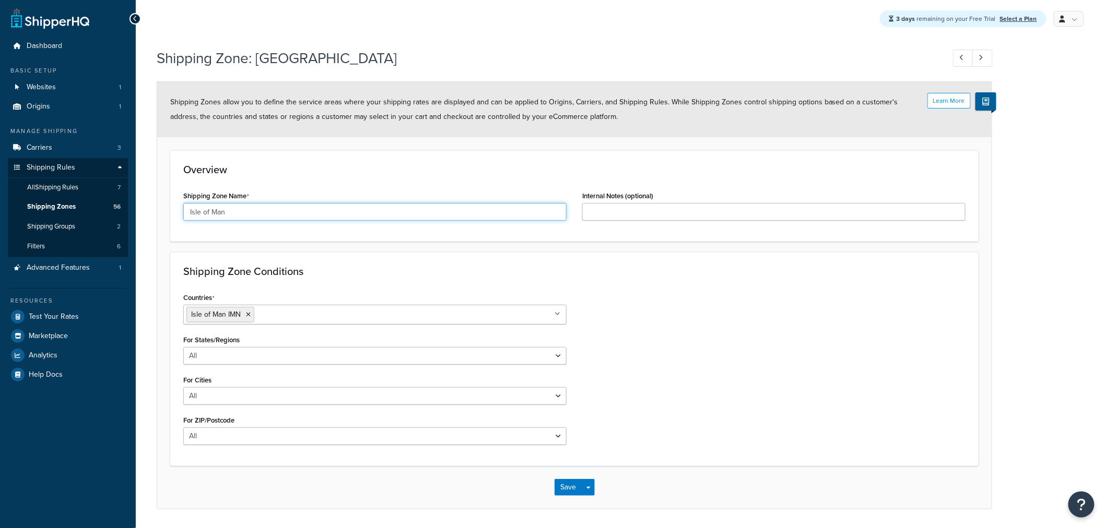
click at [380, 215] on input "Isle of Man" at bounding box center [374, 212] width 383 height 18
click at [703, 276] on h3 "Shipping Zone Conditions" at bounding box center [574, 271] width 782 height 11
drag, startPoint x: 256, startPoint y: 304, endPoint x: 252, endPoint y: 318, distance: 14.6
click at [255, 305] on div "Countries [GEOGRAPHIC_DATA] IMN All Countries ALL [GEOGRAPHIC_DATA] [GEOGRAPHIC…" at bounding box center [374, 307] width 383 height 34
click at [252, 321] on li "Isle of Man IMN" at bounding box center [220, 315] width 68 height 16
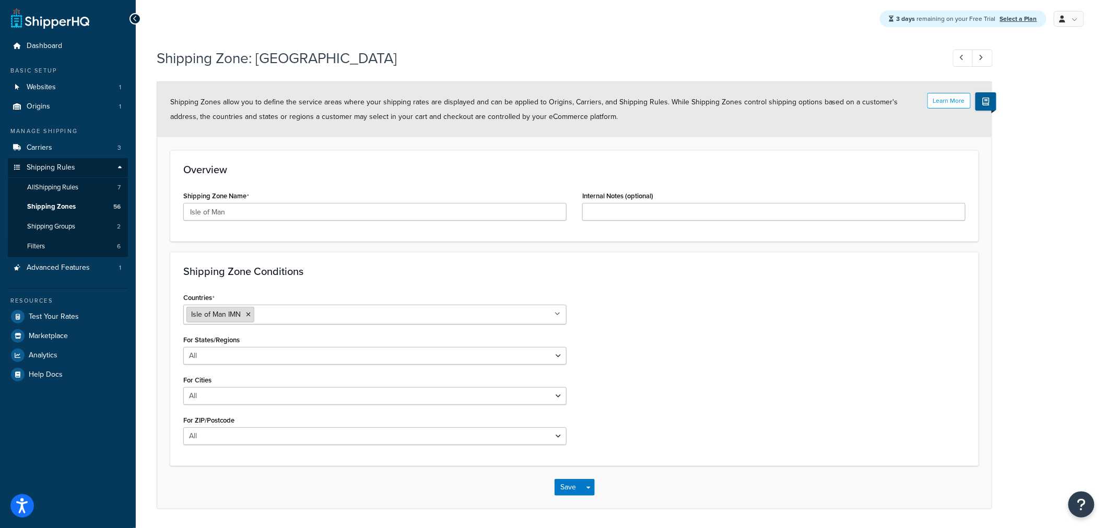
click at [247, 319] on li "Isle of Man IMN" at bounding box center [220, 315] width 68 height 16
click at [249, 313] on icon at bounding box center [248, 315] width 5 height 6
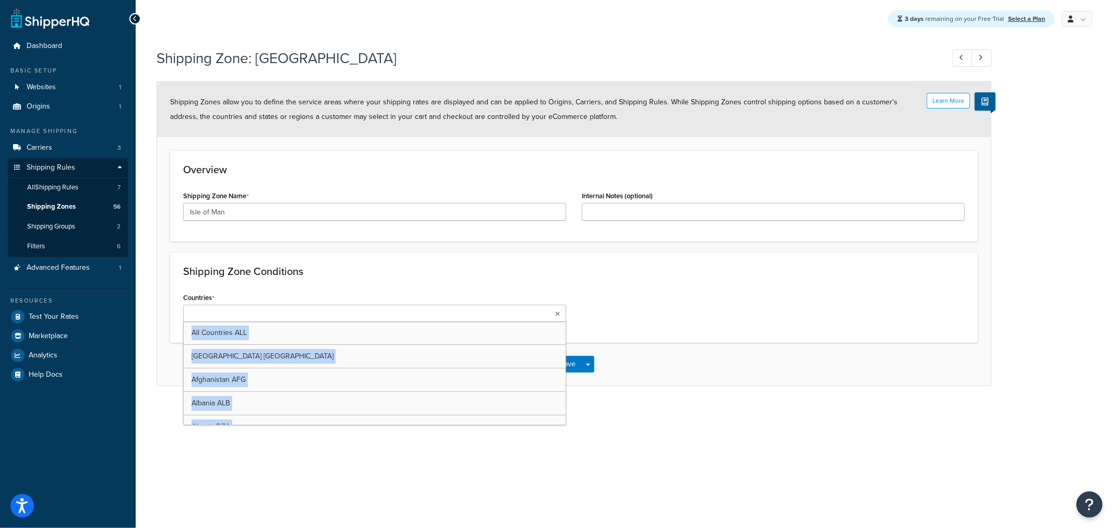
click at [254, 317] on input "Countries" at bounding box center [232, 314] width 92 height 11
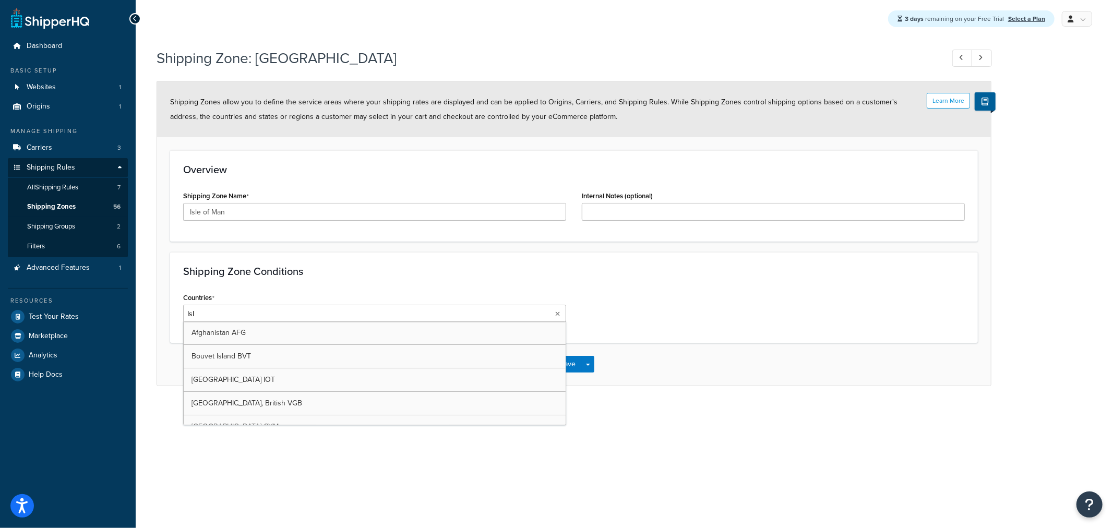
type input "Isle"
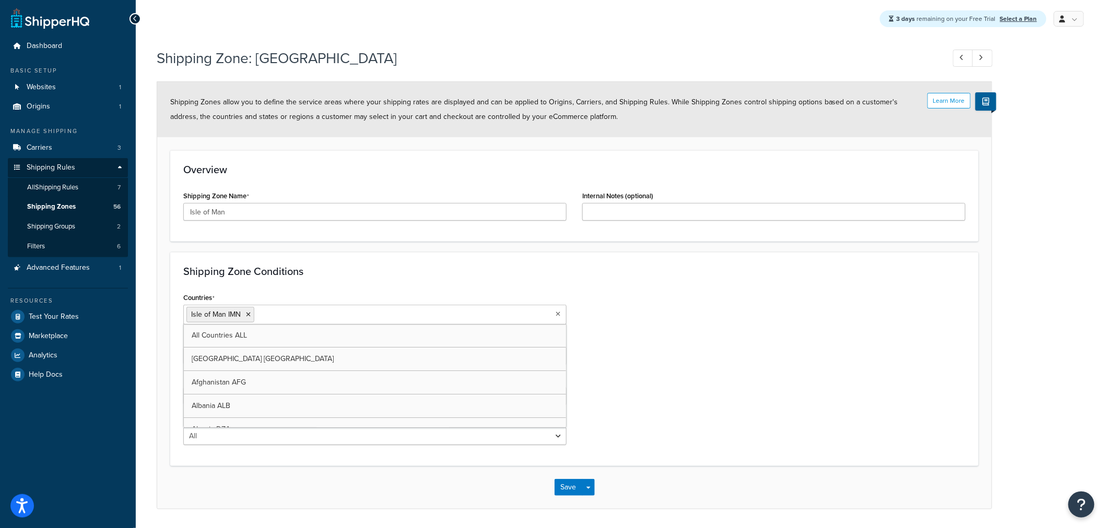
click at [638, 357] on div "Countries [GEOGRAPHIC_DATA] IMN All Countries ALL [GEOGRAPHIC_DATA] [GEOGRAPHIC…" at bounding box center [574, 371] width 798 height 163
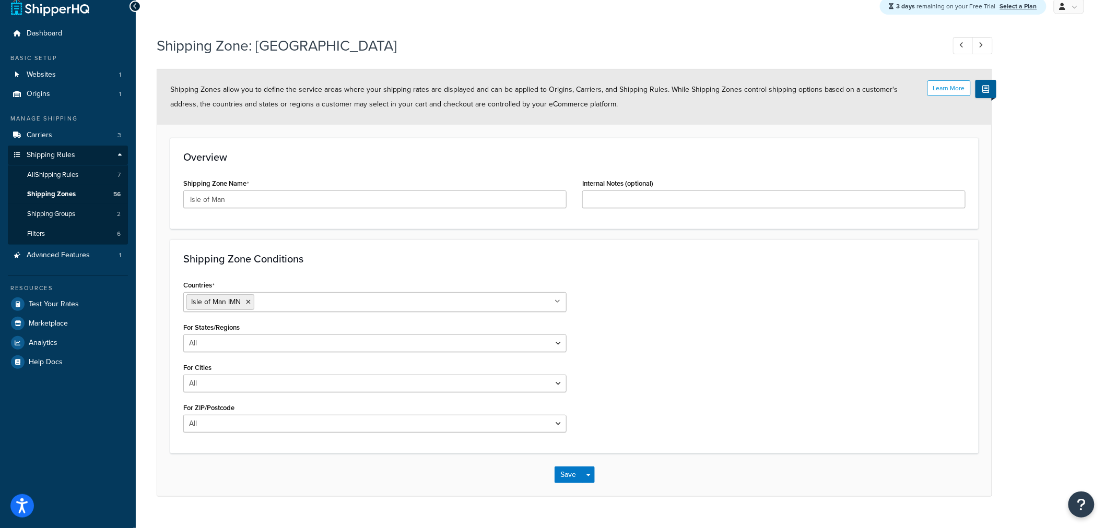
scroll to position [33, 0]
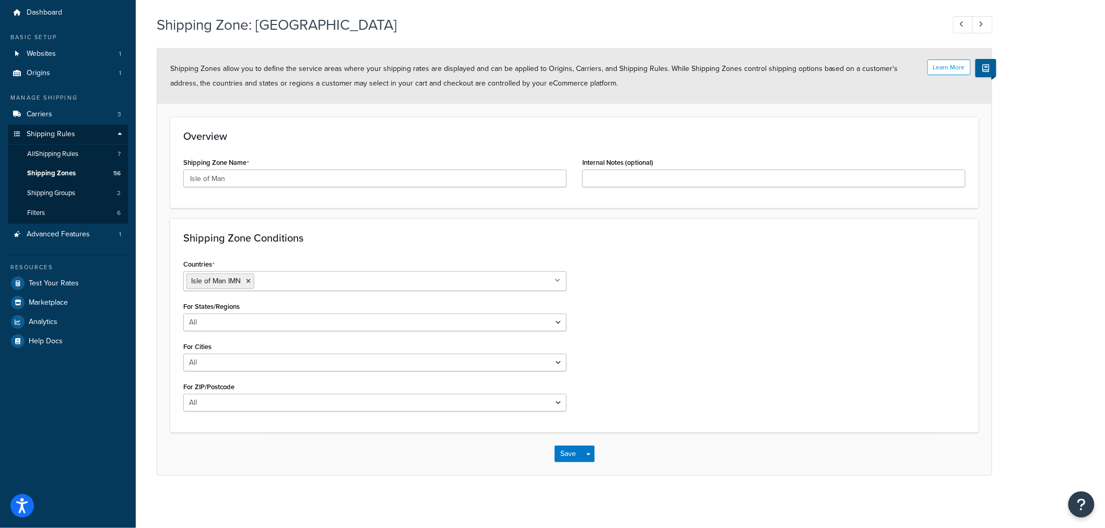
click at [656, 345] on div "Countries [GEOGRAPHIC_DATA] IMN All Countries ALL [GEOGRAPHIC_DATA] [GEOGRAPHIC…" at bounding box center [574, 338] width 798 height 163
click at [280, 176] on input "Isle of Man" at bounding box center [374, 179] width 383 height 18
type input "Isle of Man"
click at [570, 450] on button "Save" at bounding box center [568, 454] width 28 height 17
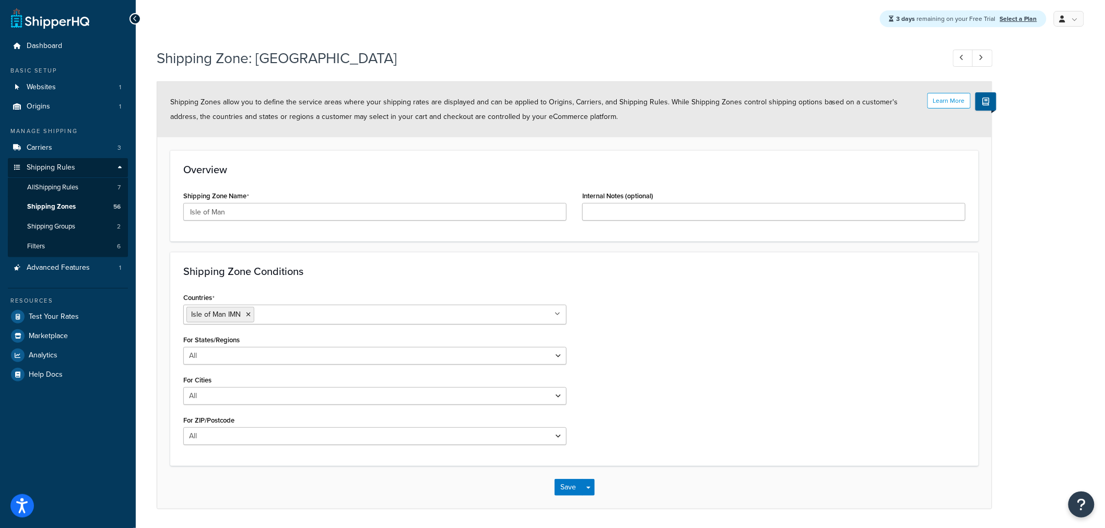
click at [663, 386] on div "Countries [GEOGRAPHIC_DATA] IMN All Countries ALL [GEOGRAPHIC_DATA] [GEOGRAPHIC…" at bounding box center [574, 371] width 798 height 163
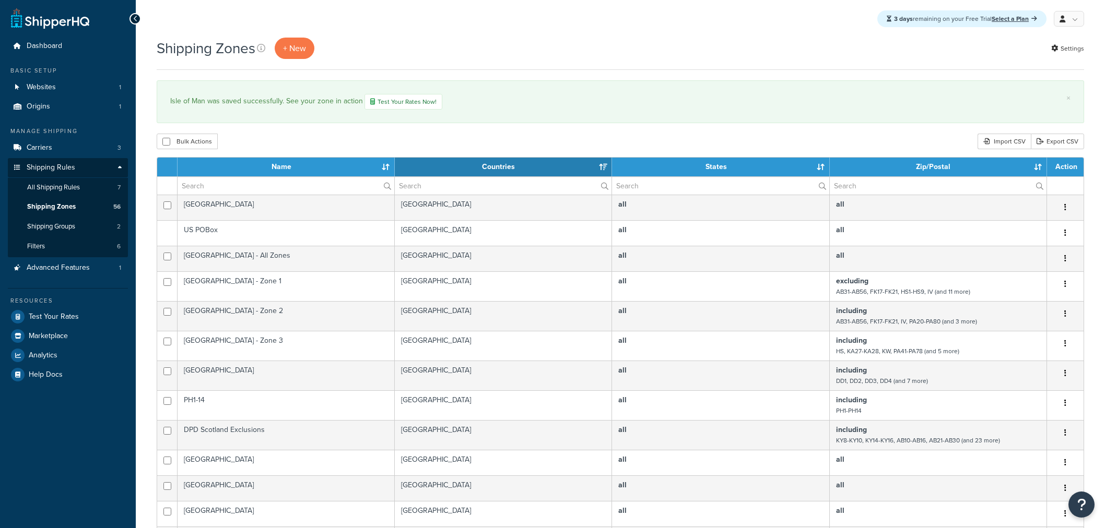
select select "15"
click at [505, 139] on div "Bulk Actions Duplicate [GEOGRAPHIC_DATA] Import CSV Export CSV" at bounding box center [620, 142] width 927 height 16
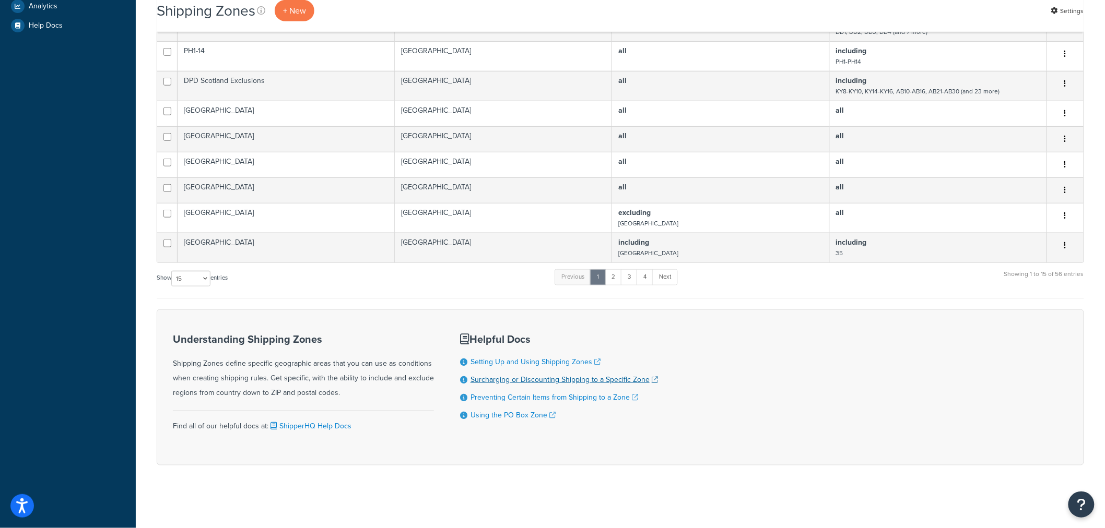
scroll to position [350, 0]
click at [870, 378] on div "Understanding Shipping Zones Shipping Zones define specific geographic areas th…" at bounding box center [620, 388] width 927 height 156
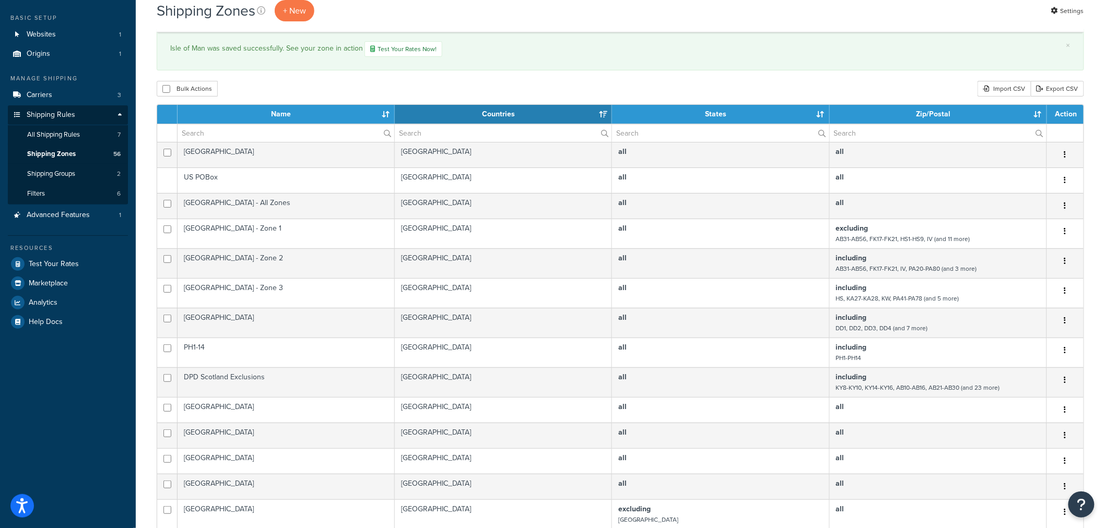
scroll to position [0, 0]
